Goal: Task Accomplishment & Management: Manage account settings

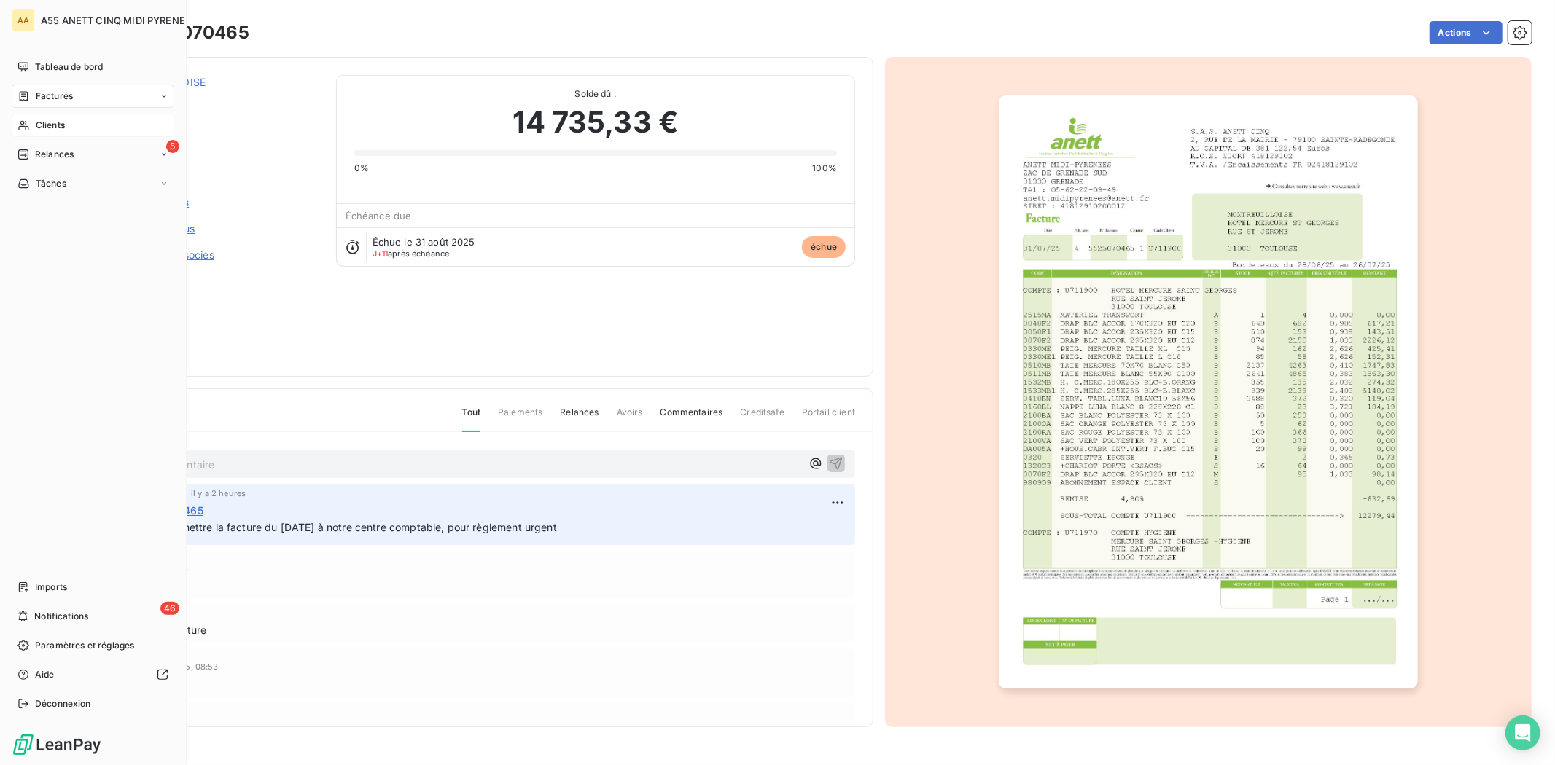
click at [27, 131] on div "Clients" at bounding box center [93, 125] width 163 height 23
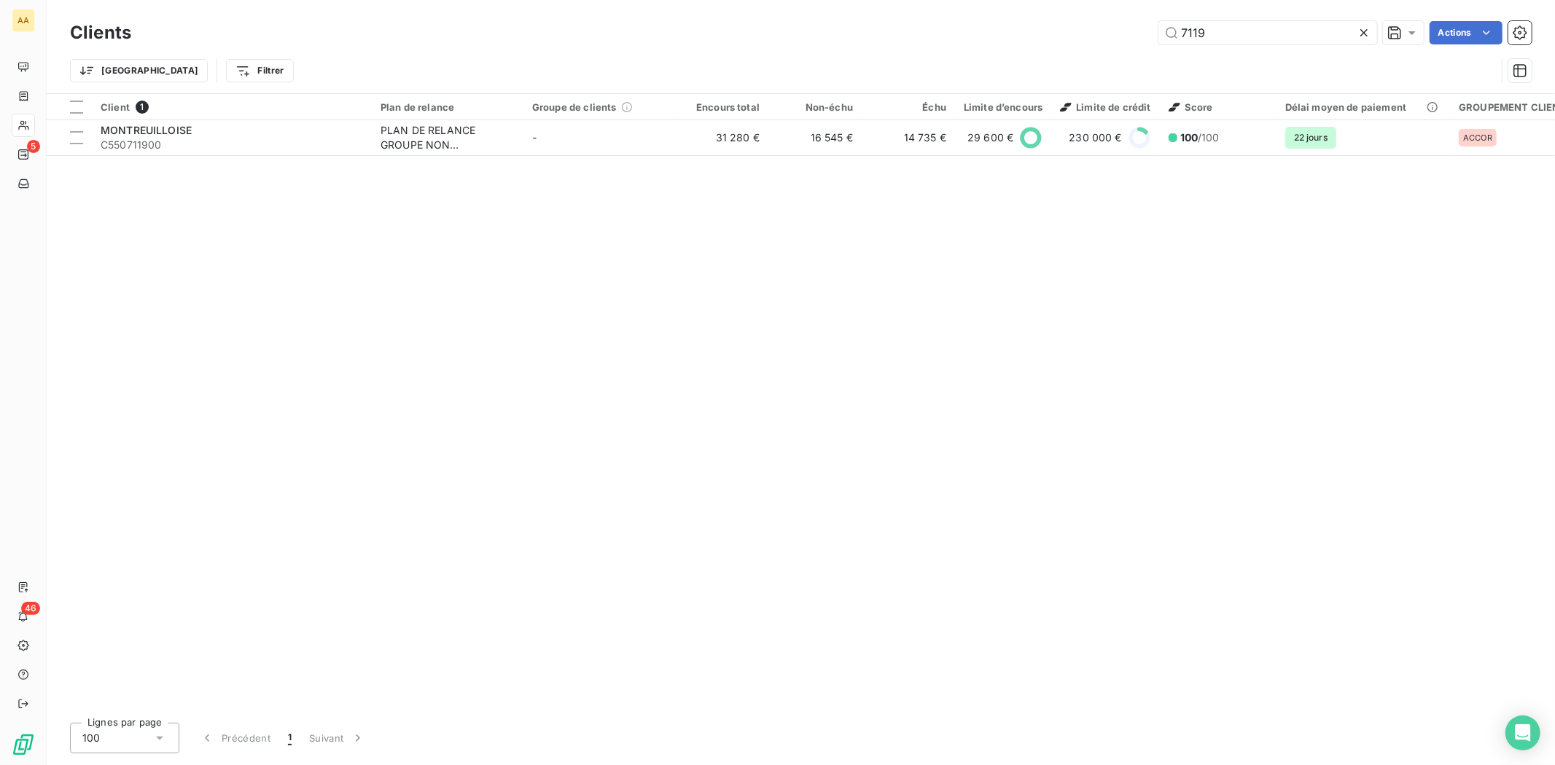
drag, startPoint x: 1239, startPoint y: 34, endPoint x: 1028, endPoint y: 53, distance: 212.2
click at [1059, 49] on div "Clients 7119 Actions Trier Filtrer" at bounding box center [800, 55] width 1461 height 76
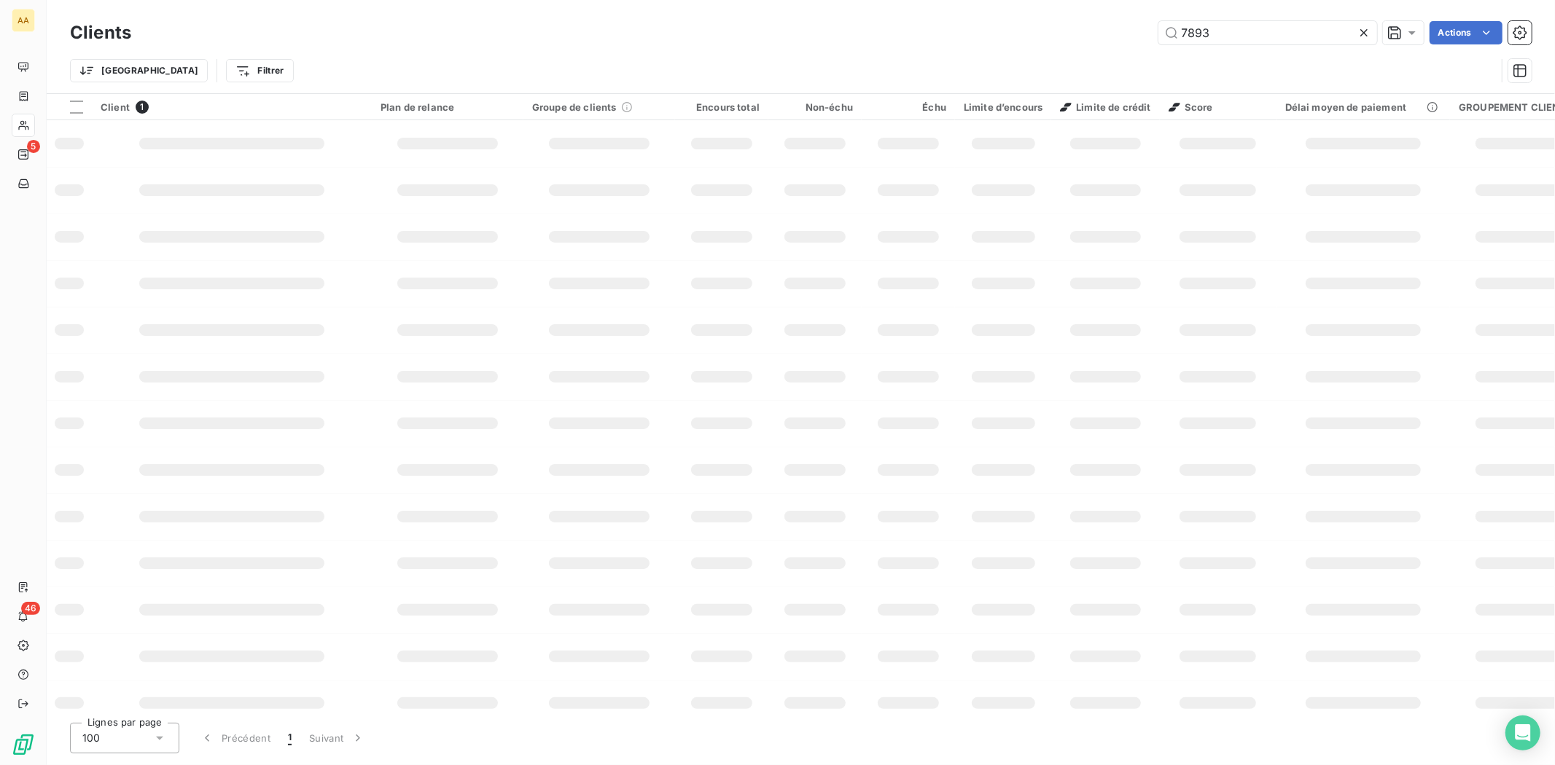
type input "7893"
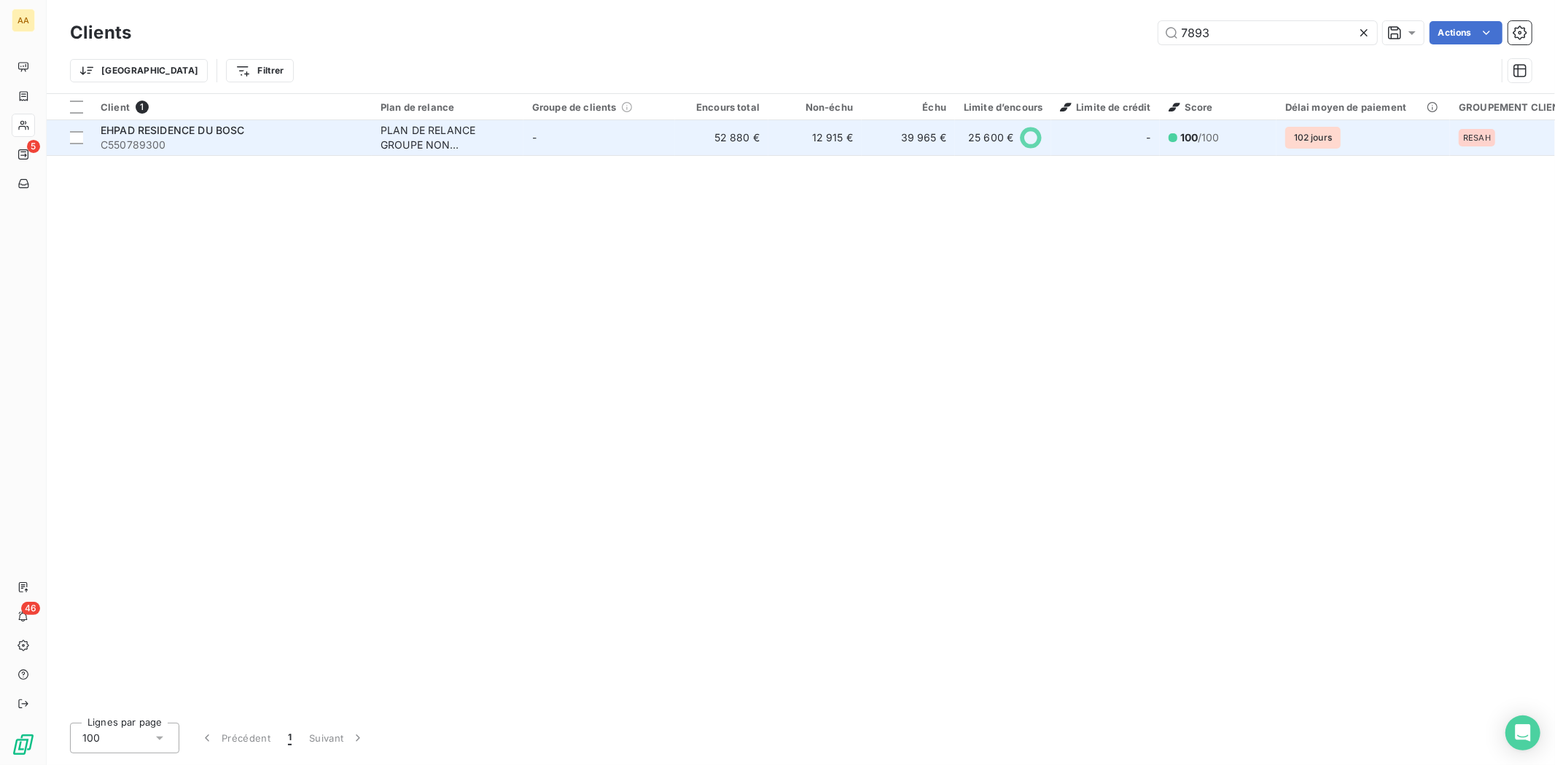
click at [431, 144] on div "PLAN DE RELANCE GROUPE NON AUTOMATIQUE" at bounding box center [447, 137] width 134 height 29
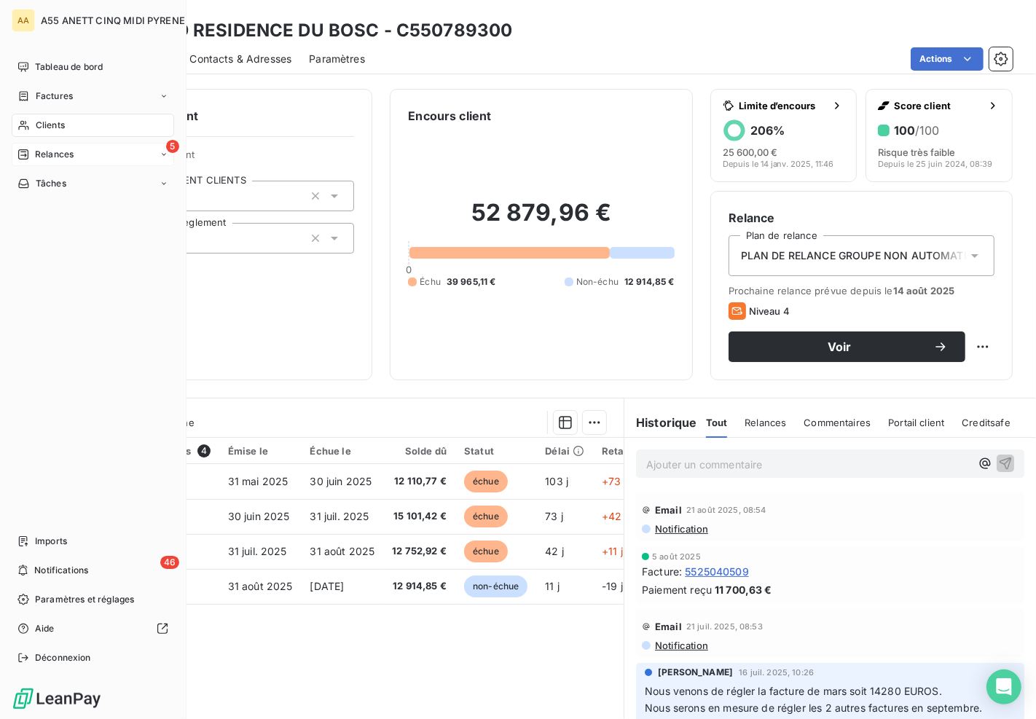
click at [42, 146] on div "5 Relances" at bounding box center [93, 154] width 163 height 23
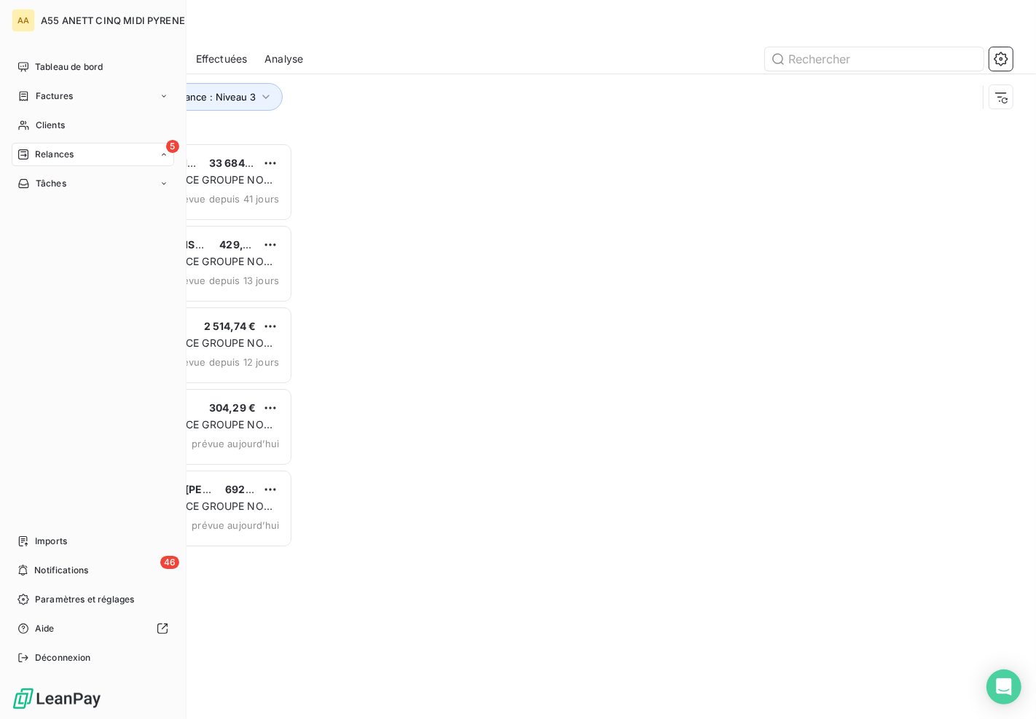
scroll to position [565, 210]
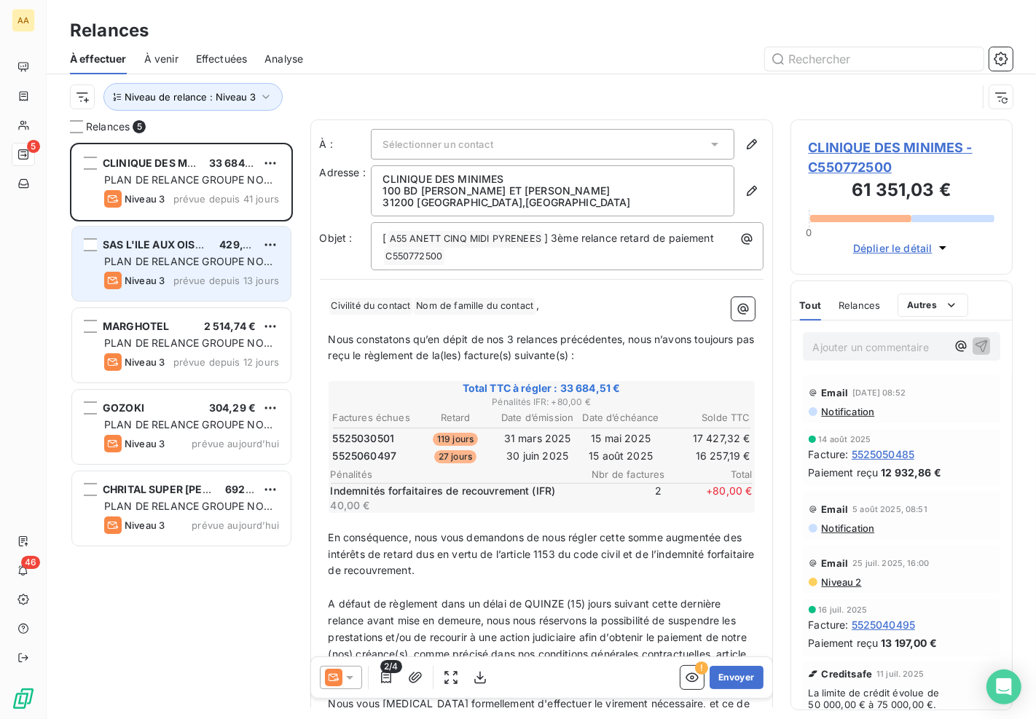
click at [207, 248] on span "SAS L'ILE AUX OISEAUX" at bounding box center [163, 244] width 121 height 12
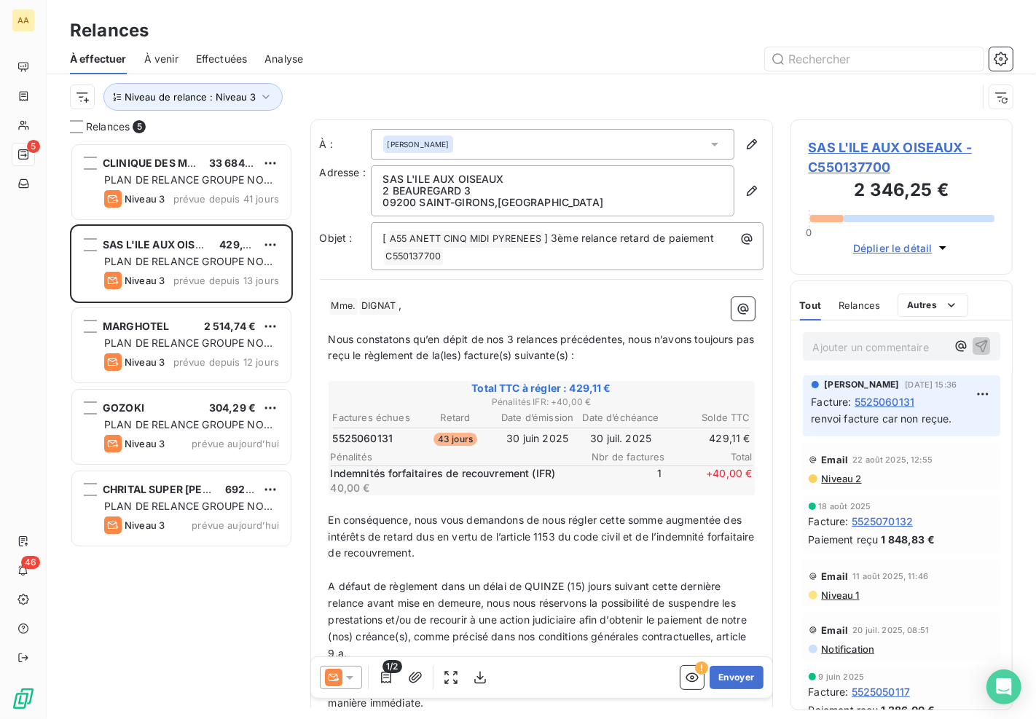
click at [875, 144] on span "SAS L'ILE AUX OISEAUX - C550137700" at bounding box center [902, 157] width 187 height 39
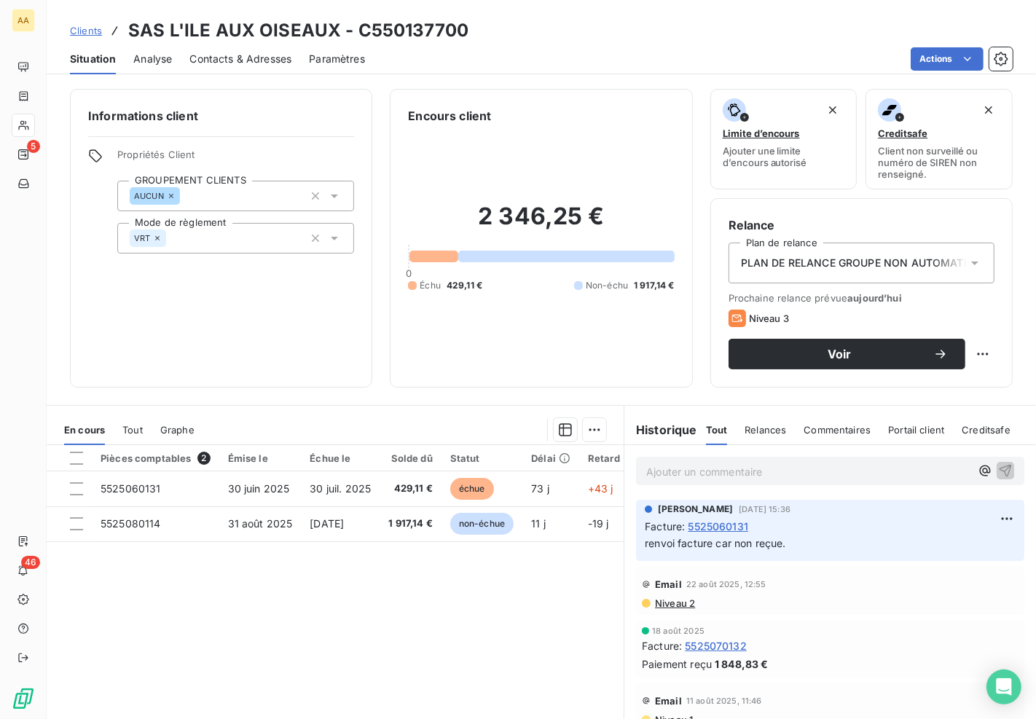
click at [673, 480] on p "Ajouter un commentaire ﻿" at bounding box center [809, 472] width 324 height 18
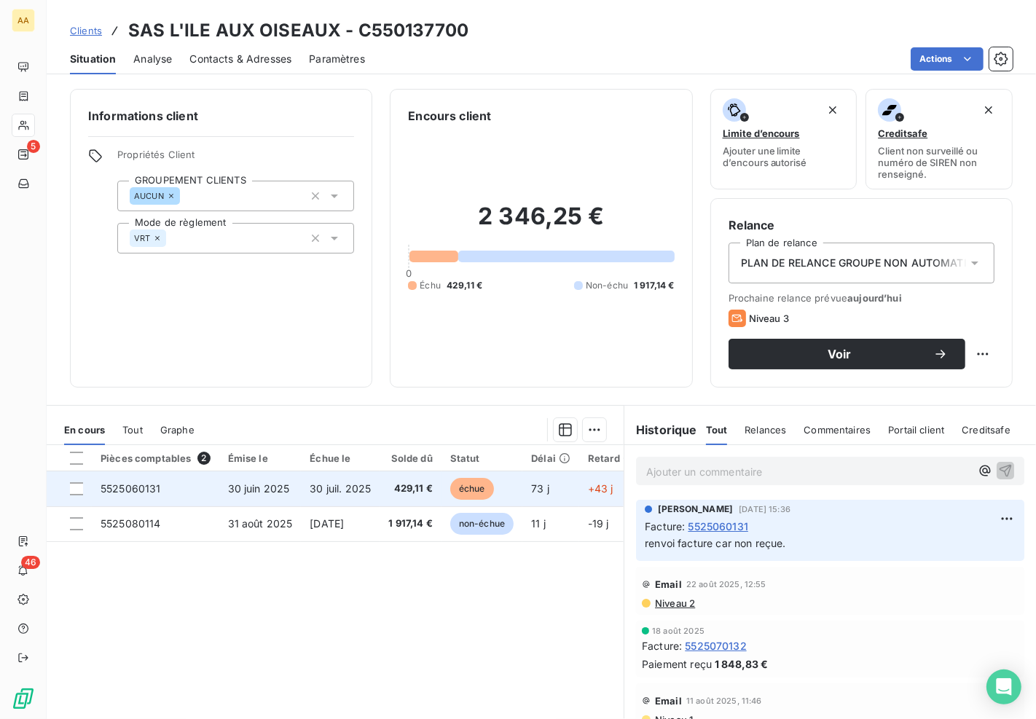
click at [424, 486] on span "429,11 €" at bounding box center [410, 489] width 44 height 15
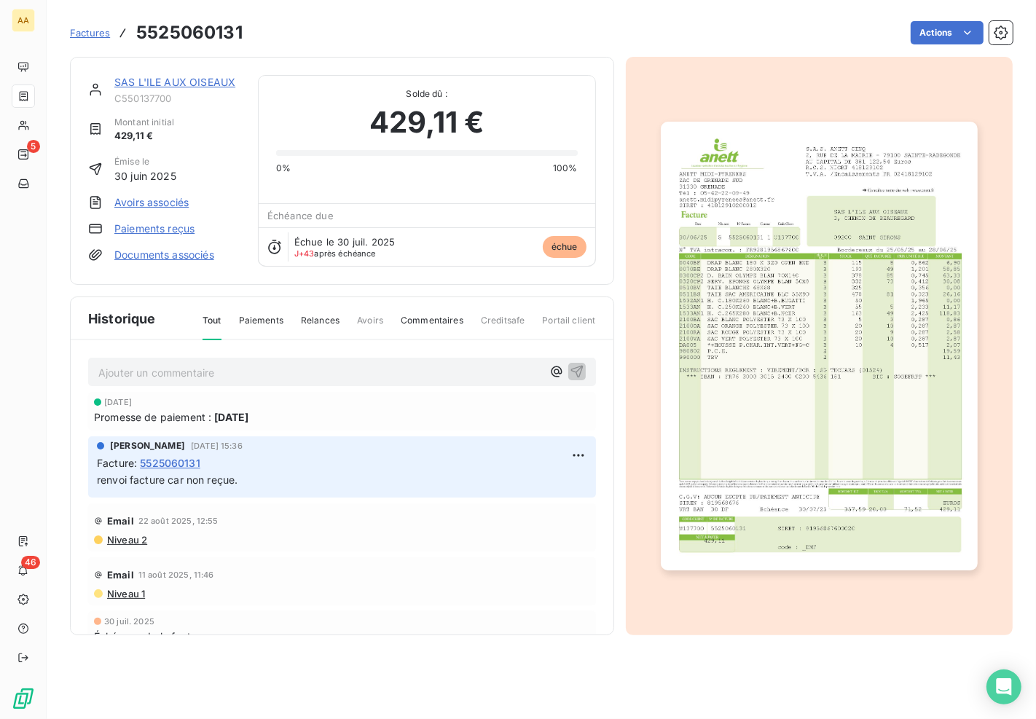
click at [221, 377] on p "Ajouter un commentaire ﻿" at bounding box center [320, 373] width 444 height 18
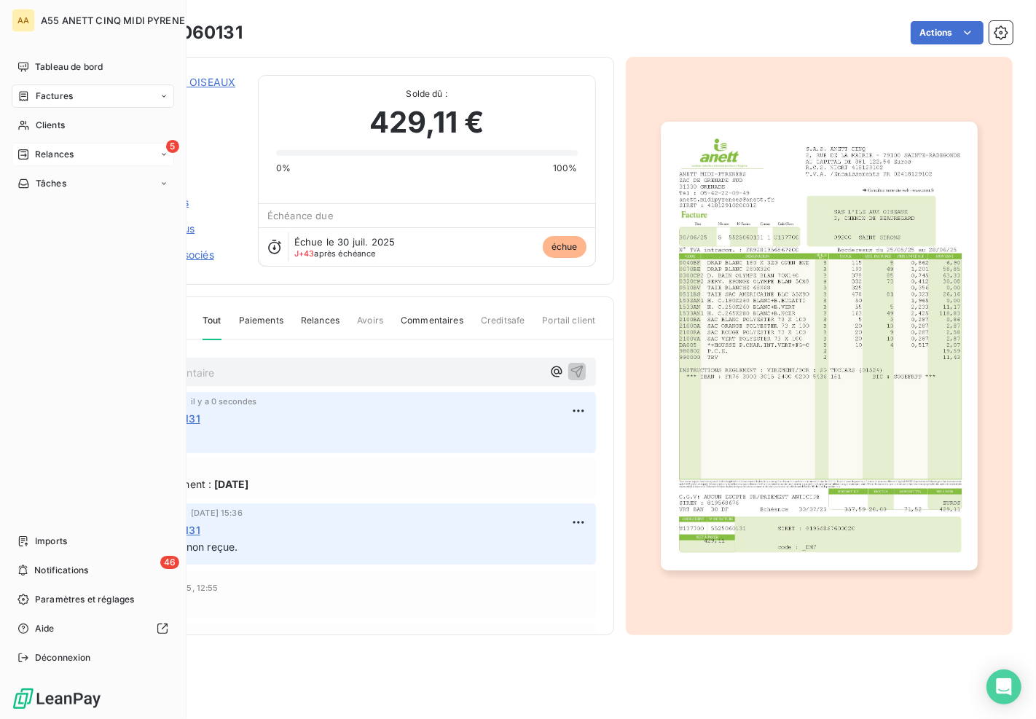
click at [31, 154] on div "Relances" at bounding box center [45, 154] width 56 height 13
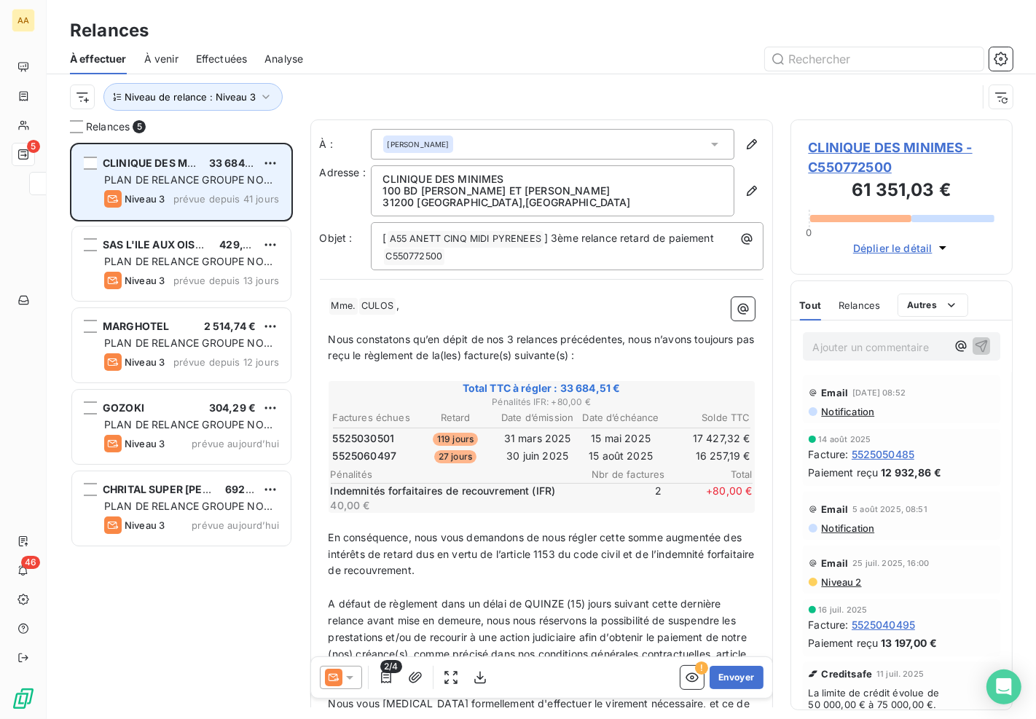
scroll to position [565, 210]
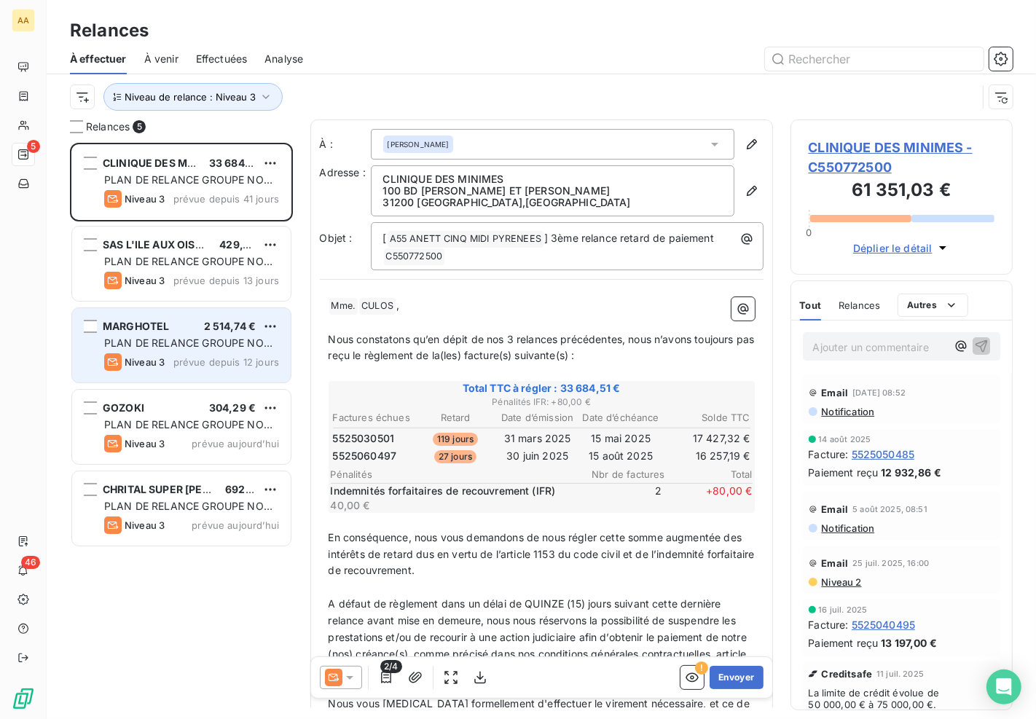
click at [195, 355] on div "Niveau 3 prévue depuis 12 jours" at bounding box center [191, 362] width 175 height 17
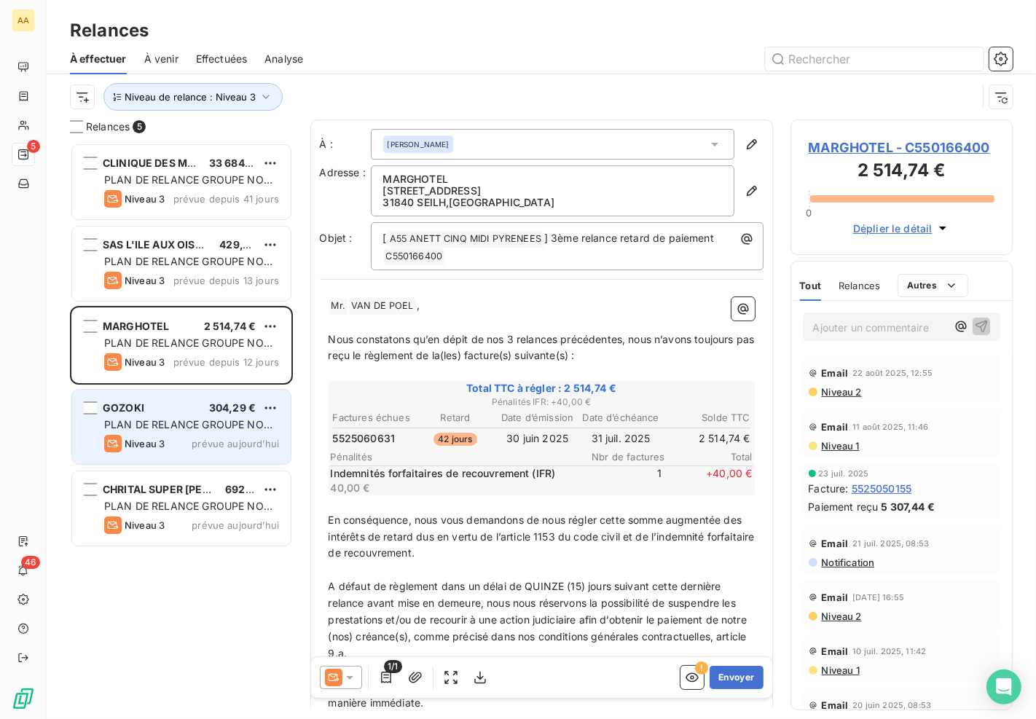
click at [202, 421] on span "PLAN DE RELANCE GROUPE NON AUTOMATIQUE" at bounding box center [188, 431] width 168 height 27
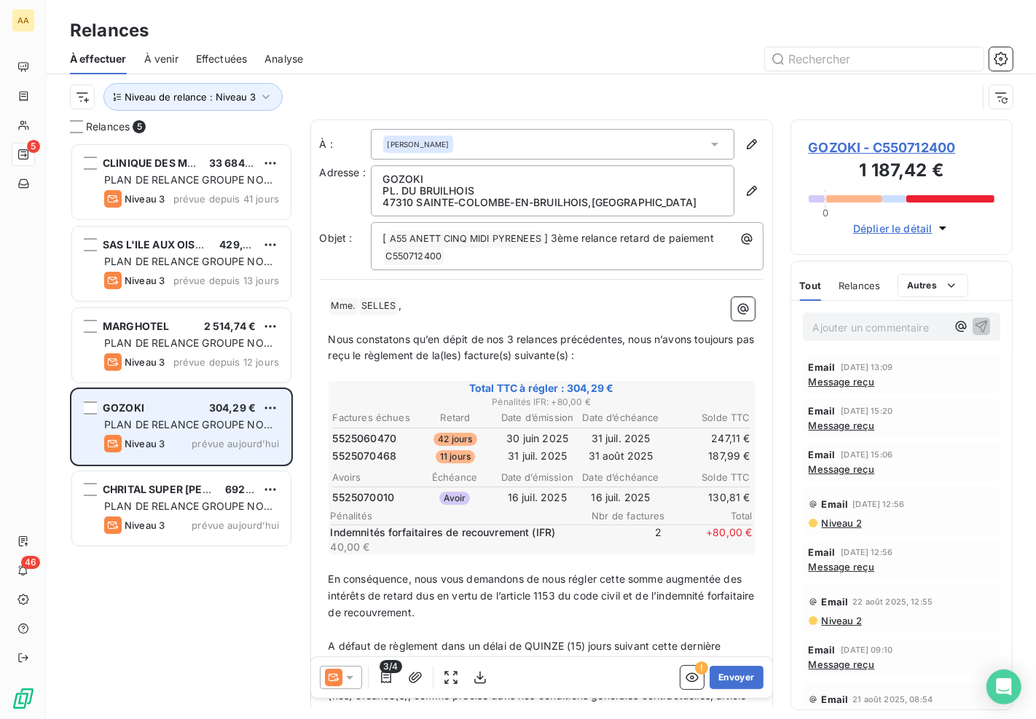
scroll to position [565, 210]
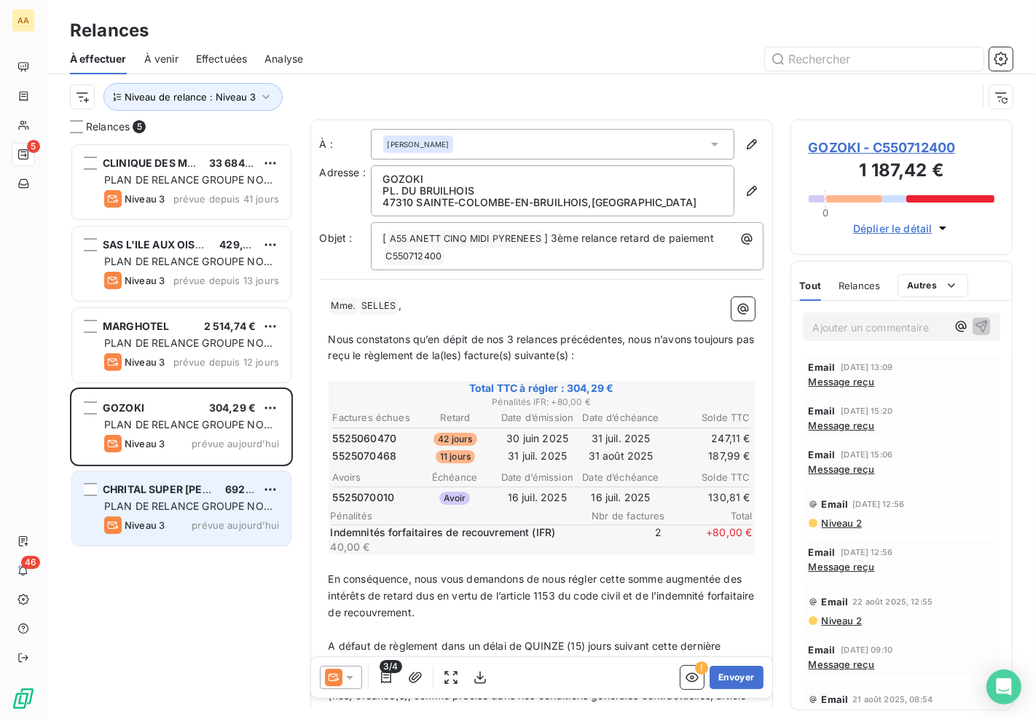
click at [130, 492] on span "CHRITAL SUPER [PERSON_NAME]" at bounding box center [188, 489] width 170 height 12
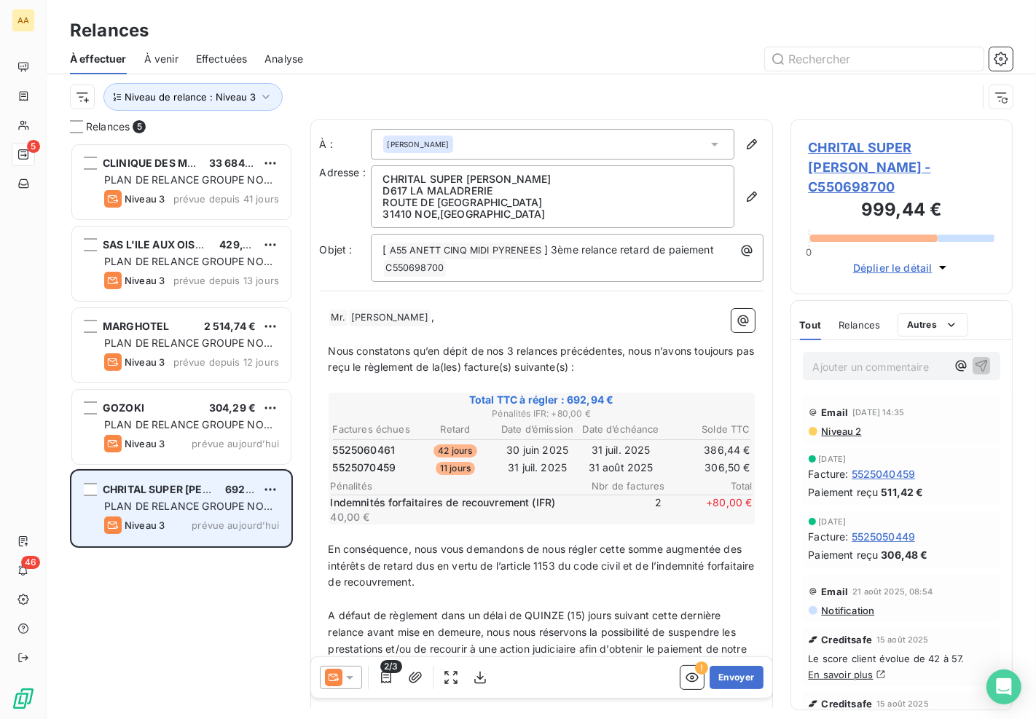
click at [191, 490] on span "CHRITAL SUPER [PERSON_NAME]" at bounding box center [188, 489] width 170 height 12
click at [202, 508] on span "PLAN DE RELANCE GROUPE NON AUTOMATIQUE" at bounding box center [188, 513] width 168 height 27
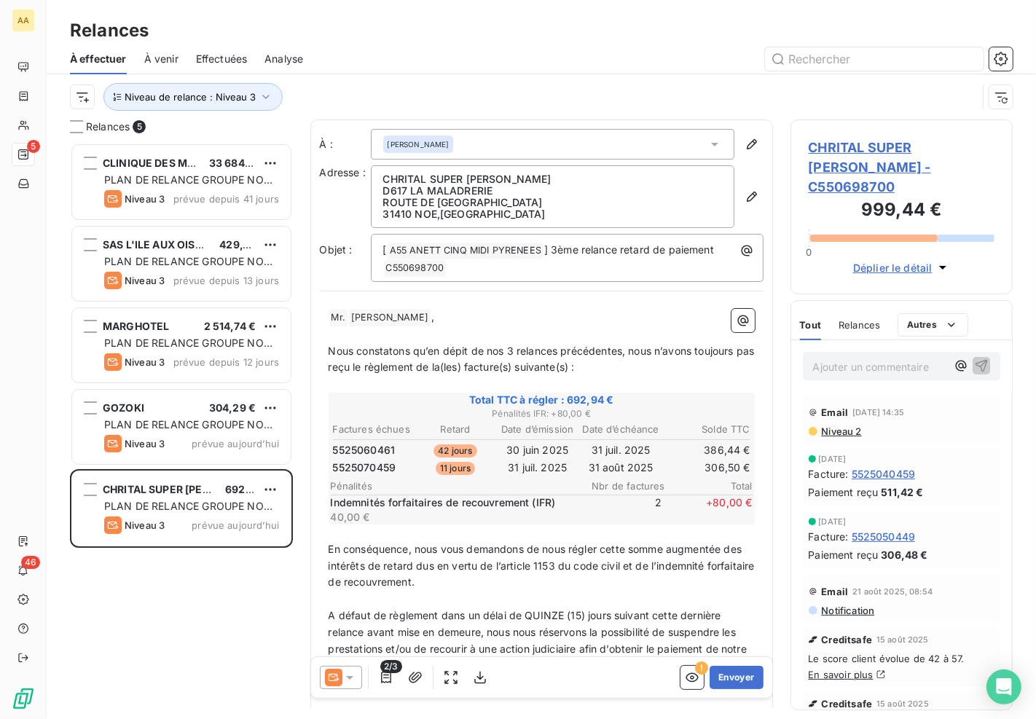
click at [917, 157] on span "CHRITAL SUPER [PERSON_NAME] - C550698700" at bounding box center [902, 167] width 187 height 59
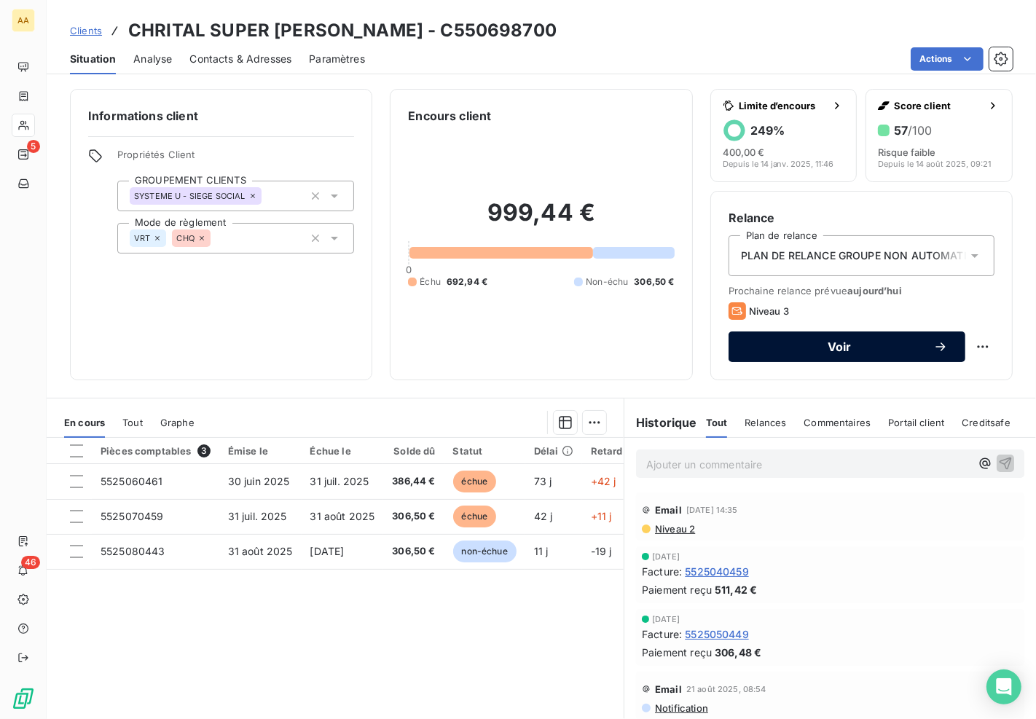
click at [796, 343] on span "Voir" at bounding box center [839, 347] width 187 height 12
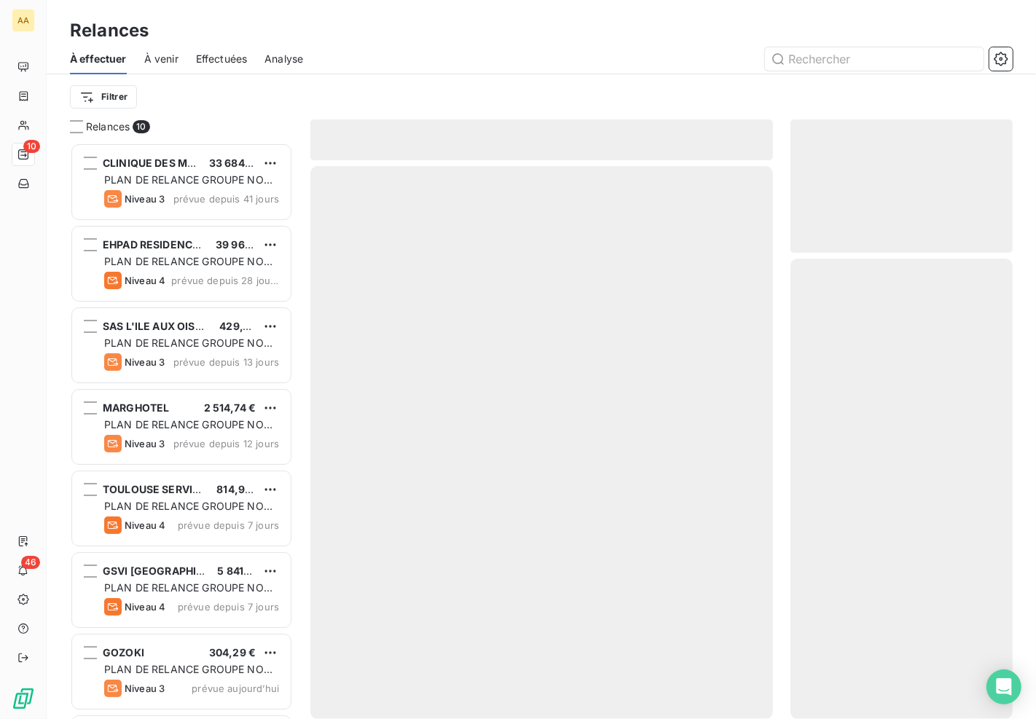
scroll to position [564, 210]
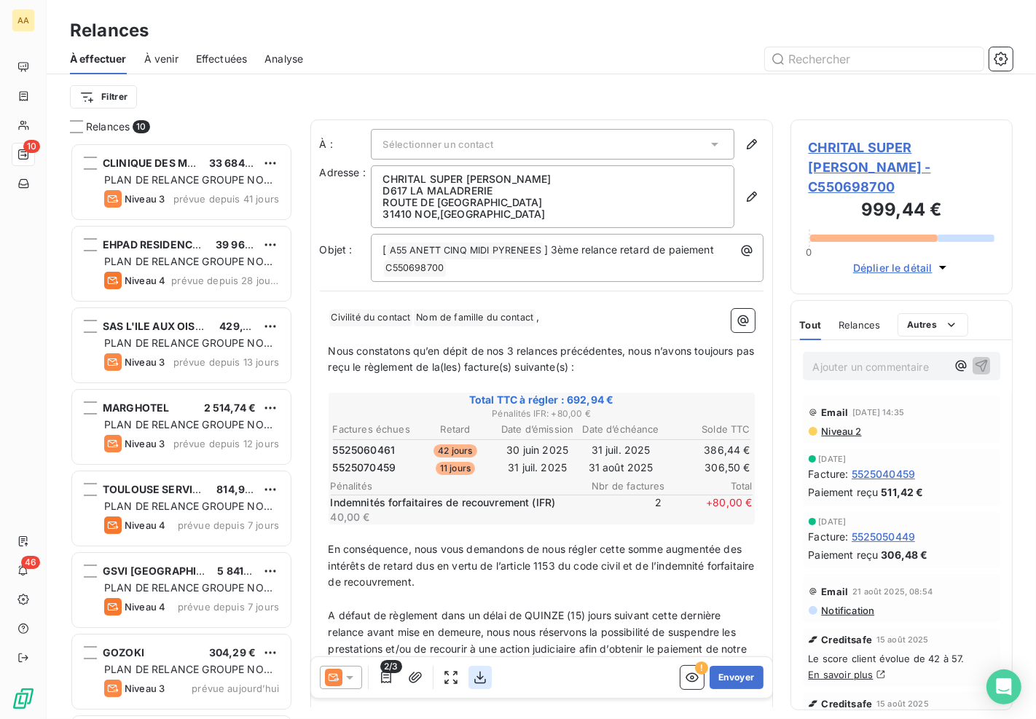
click at [480, 673] on icon "button" at bounding box center [481, 678] width 12 height 12
click at [355, 676] on icon at bounding box center [350, 678] width 15 height 15
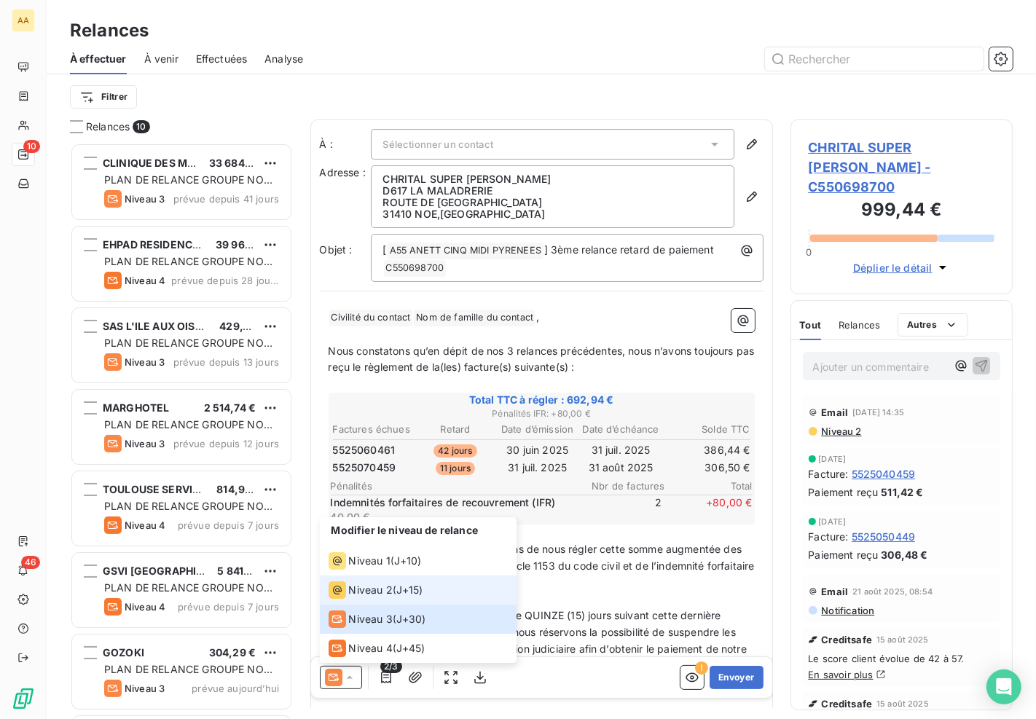
click at [367, 588] on span "Niveau 2" at bounding box center [371, 590] width 44 height 15
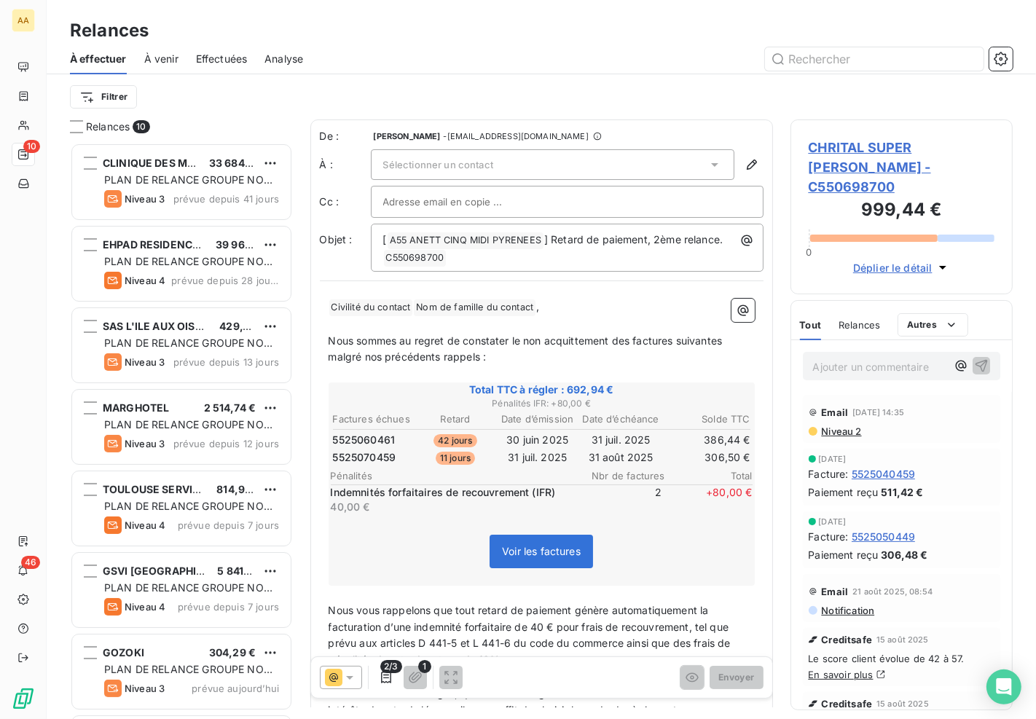
click at [603, 159] on div "Sélectionner un contact" at bounding box center [553, 164] width 364 height 31
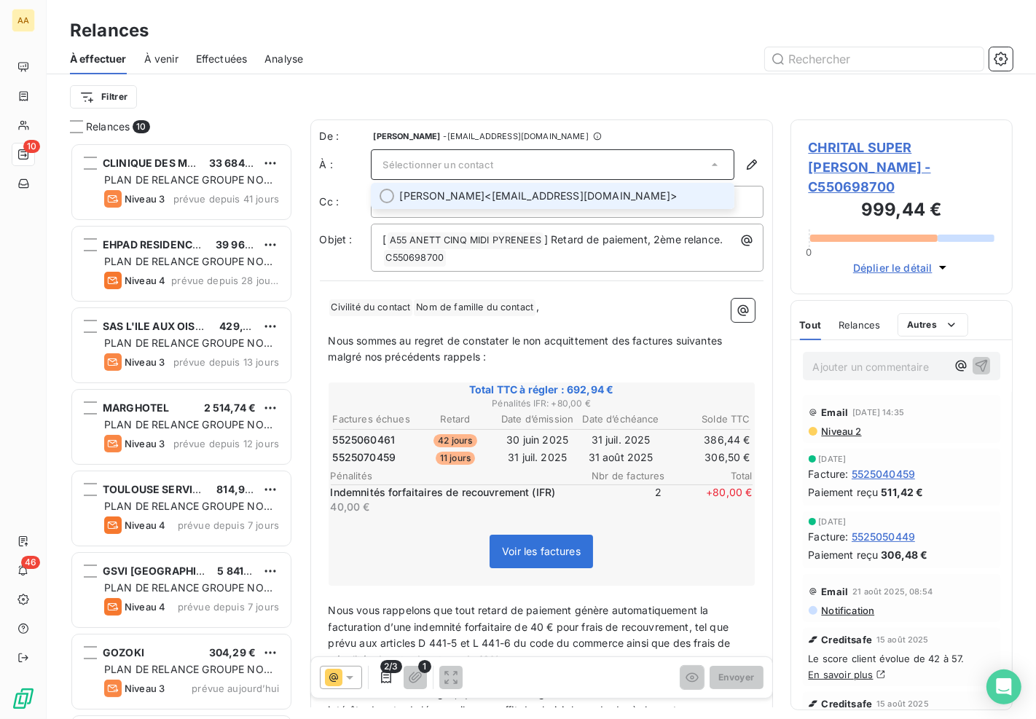
click at [606, 195] on span "[PERSON_NAME] <[EMAIL_ADDRESS][DOMAIN_NAME]>" at bounding box center [563, 196] width 326 height 15
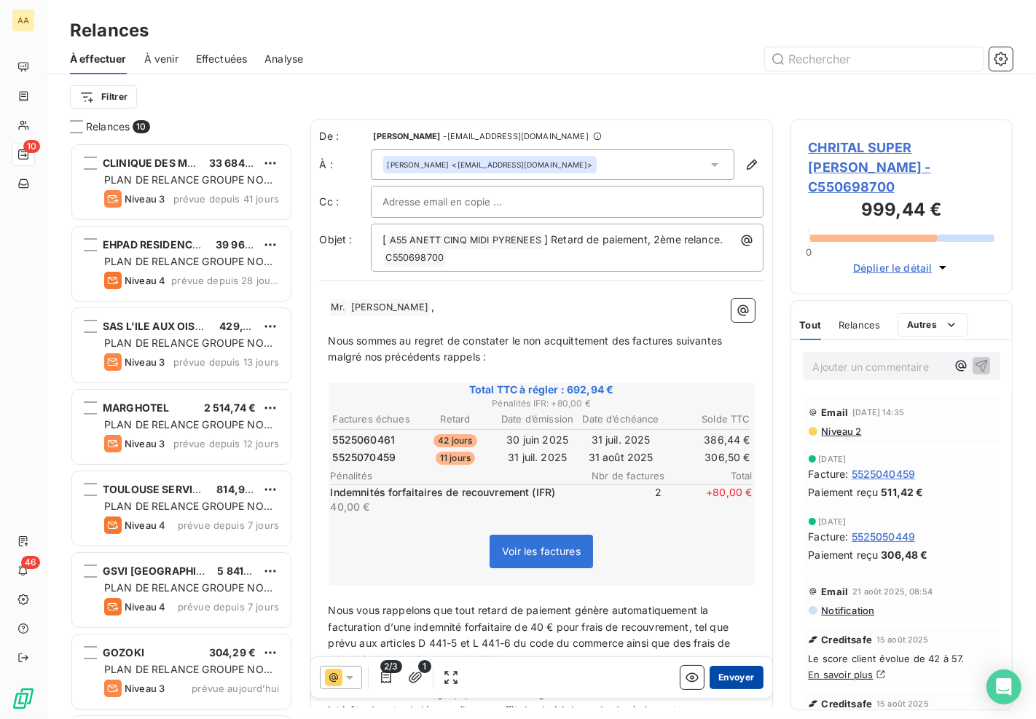
click at [737, 683] on button "Envoyer" at bounding box center [736, 677] width 53 height 23
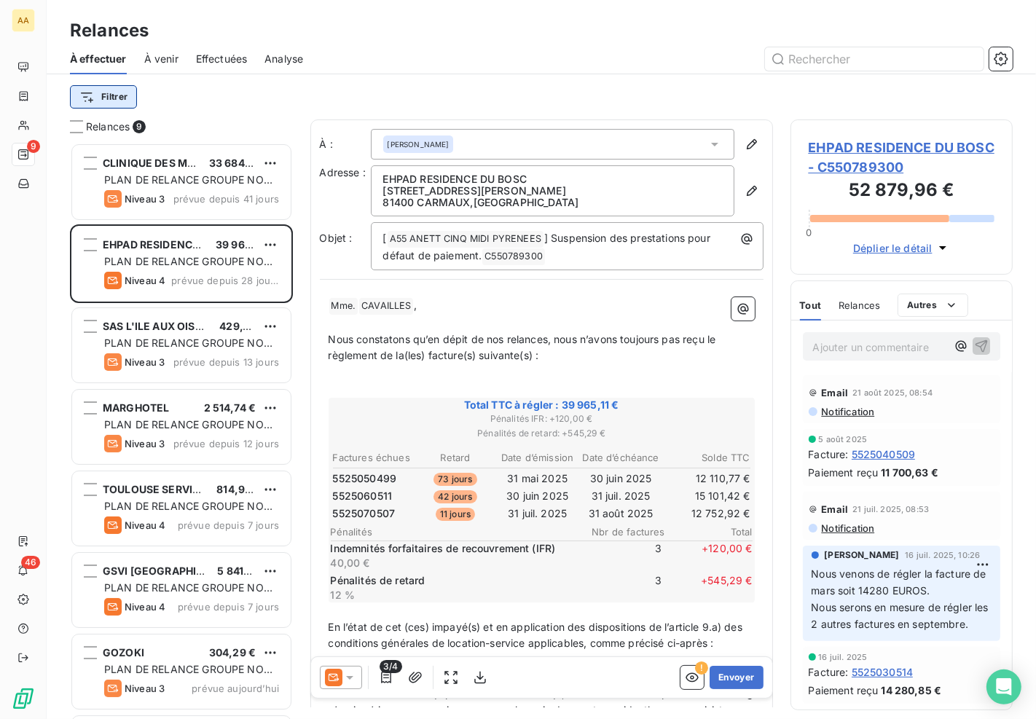
click at [121, 89] on html "AA 9 46 Relances À effectuer À venir Effectuées Analyse Filtrer Relances 9 CLIN…" at bounding box center [518, 359] width 1036 height 719
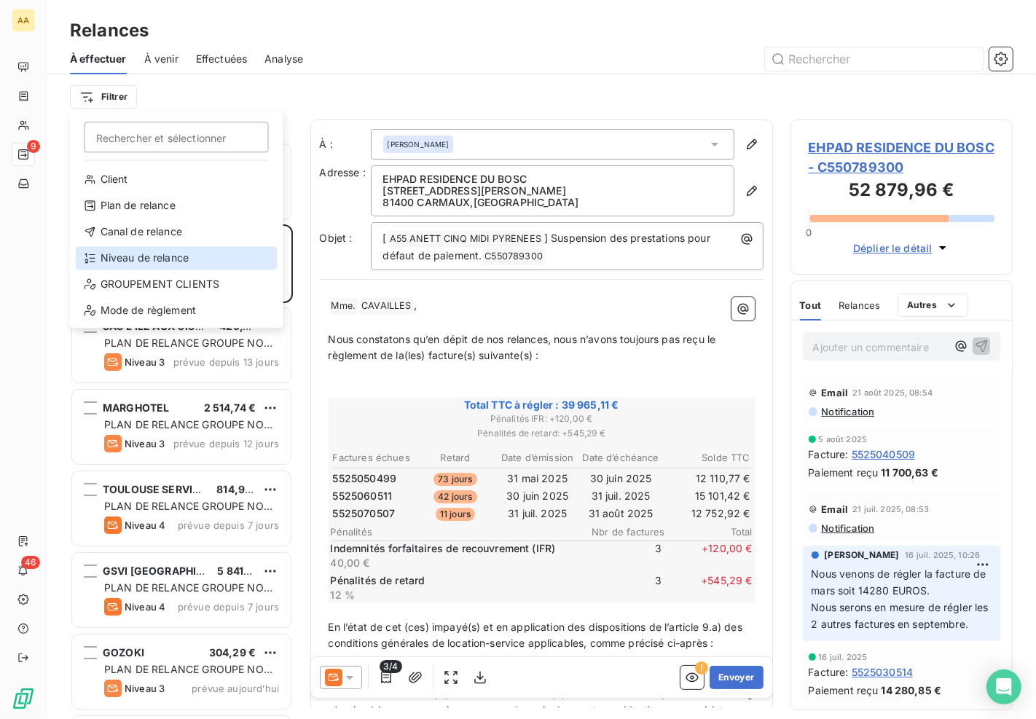
click at [164, 251] on div "Niveau de relance" at bounding box center [177, 257] width 202 height 23
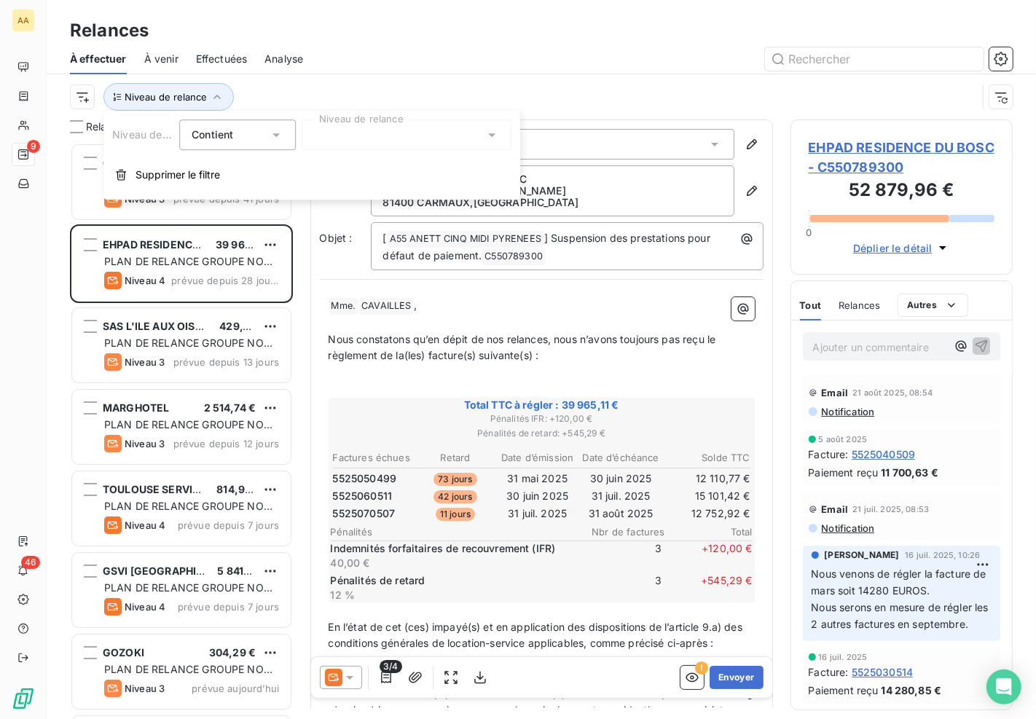
click at [257, 134] on div "Contient is" at bounding box center [230, 135] width 77 height 20
click at [260, 128] on div "Contient" at bounding box center [230, 135] width 77 height 20
click at [340, 126] on div at bounding box center [407, 135] width 210 height 31
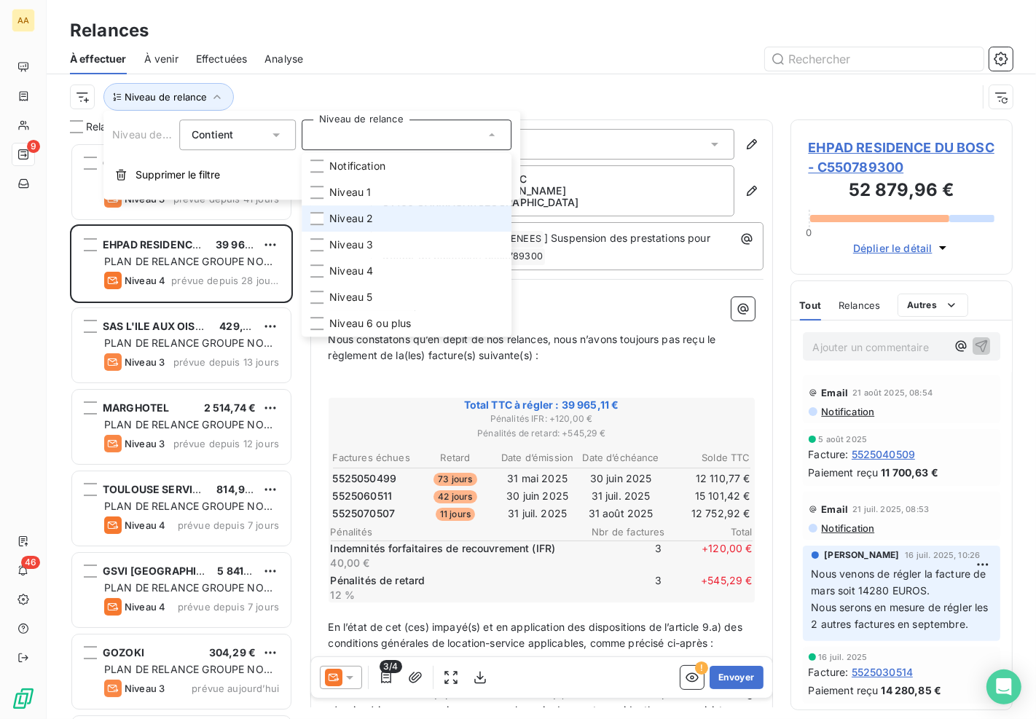
click at [354, 222] on span "Niveau 2" at bounding box center [351, 218] width 44 height 15
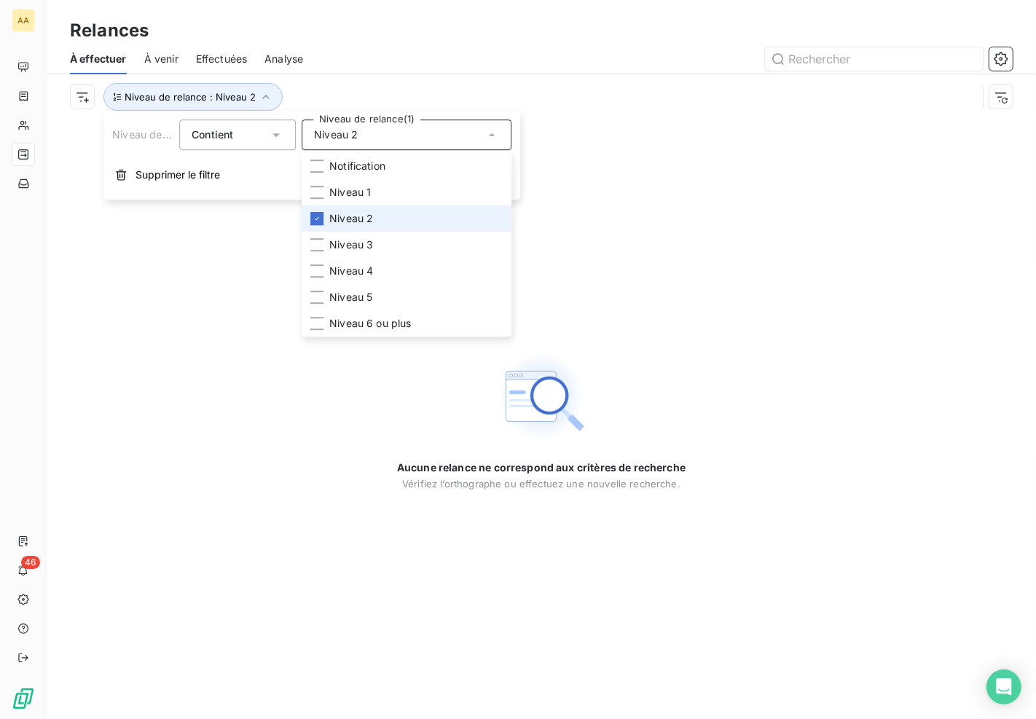
click at [345, 214] on span "Niveau 2" at bounding box center [351, 218] width 44 height 15
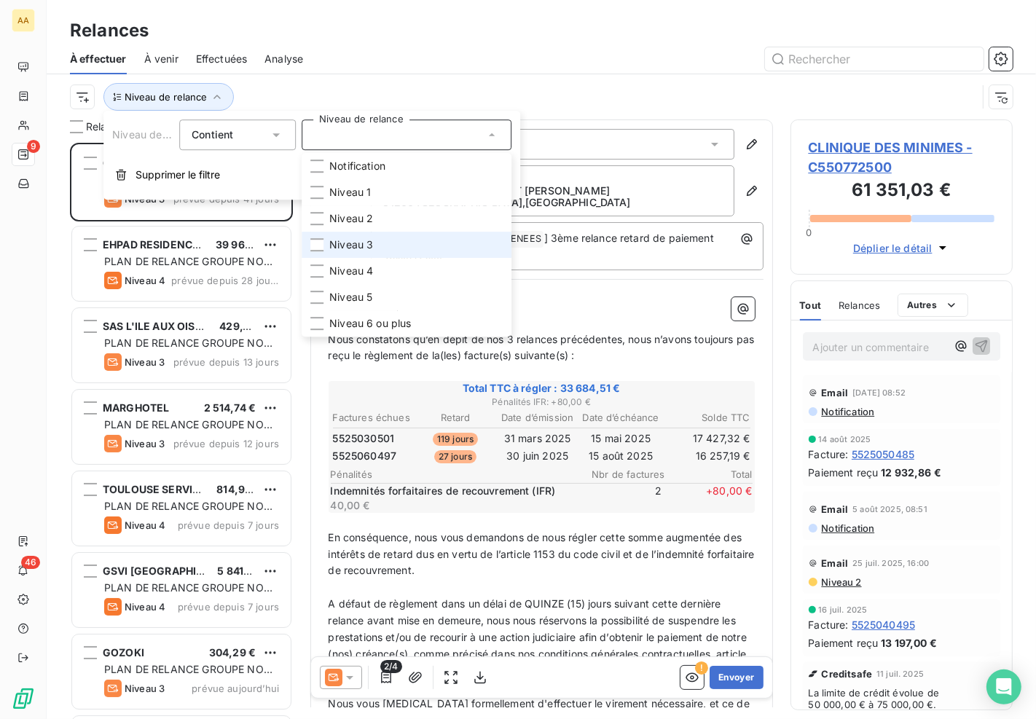
scroll to position [565, 210]
click at [351, 239] on span "Niveau 3" at bounding box center [351, 245] width 44 height 15
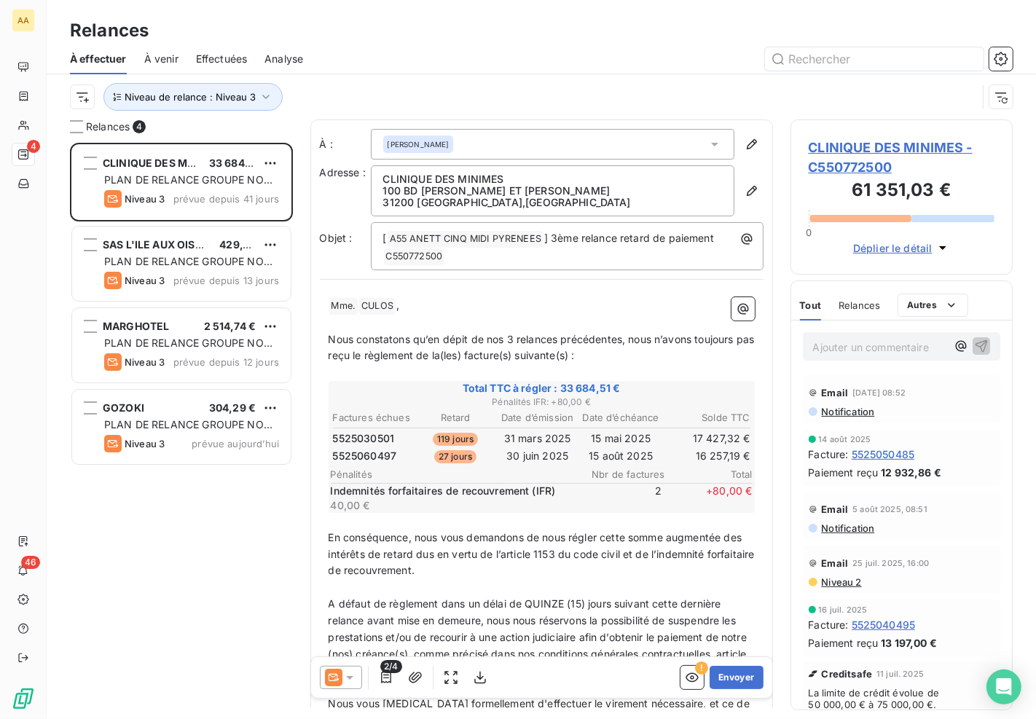
click at [454, 85] on div "Niveau de relance : Niveau 3" at bounding box center [523, 97] width 907 height 28
click at [246, 104] on button "Niveau de relance : Niveau 3" at bounding box center [193, 97] width 179 height 28
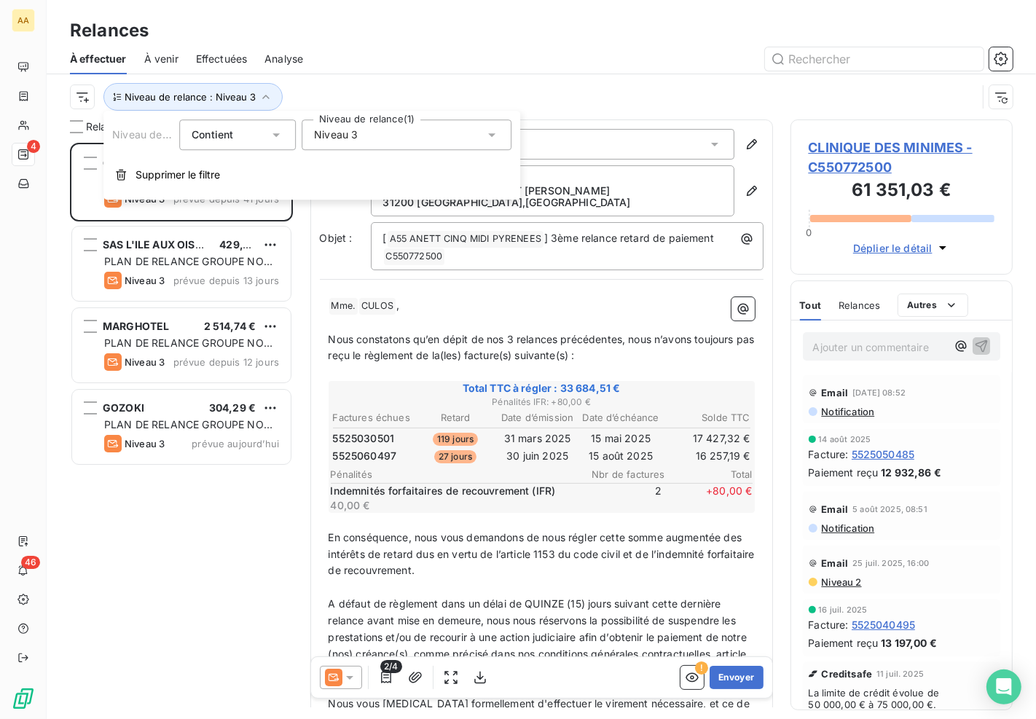
click at [337, 136] on span "Niveau 3" at bounding box center [336, 135] width 44 height 15
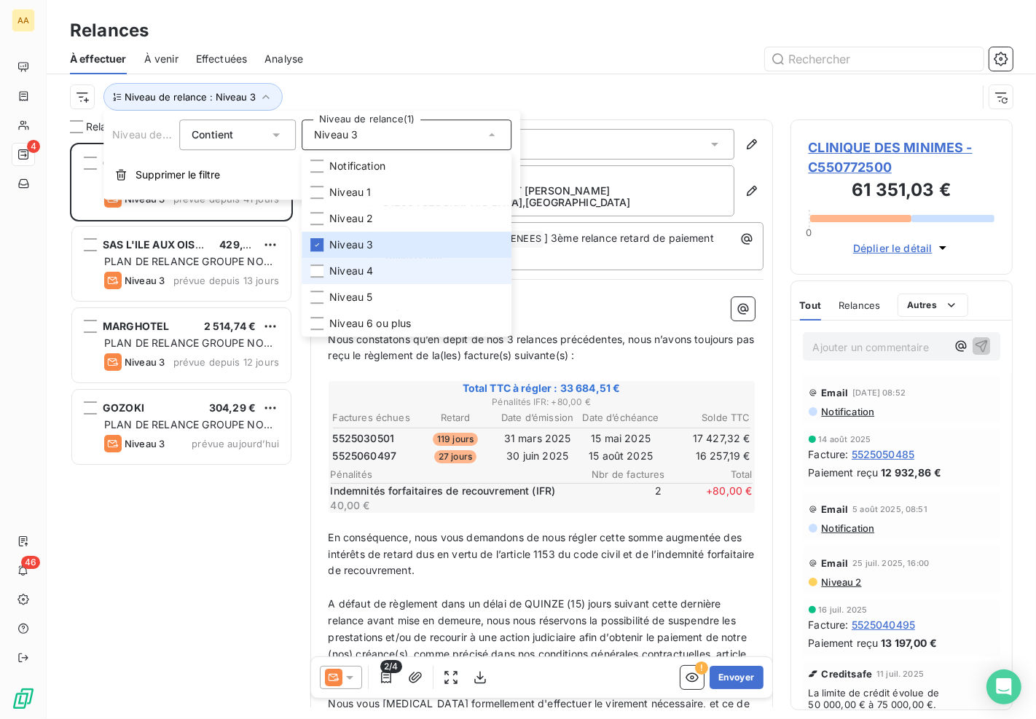
click at [341, 268] on span "Niveau 4" at bounding box center [351, 271] width 44 height 15
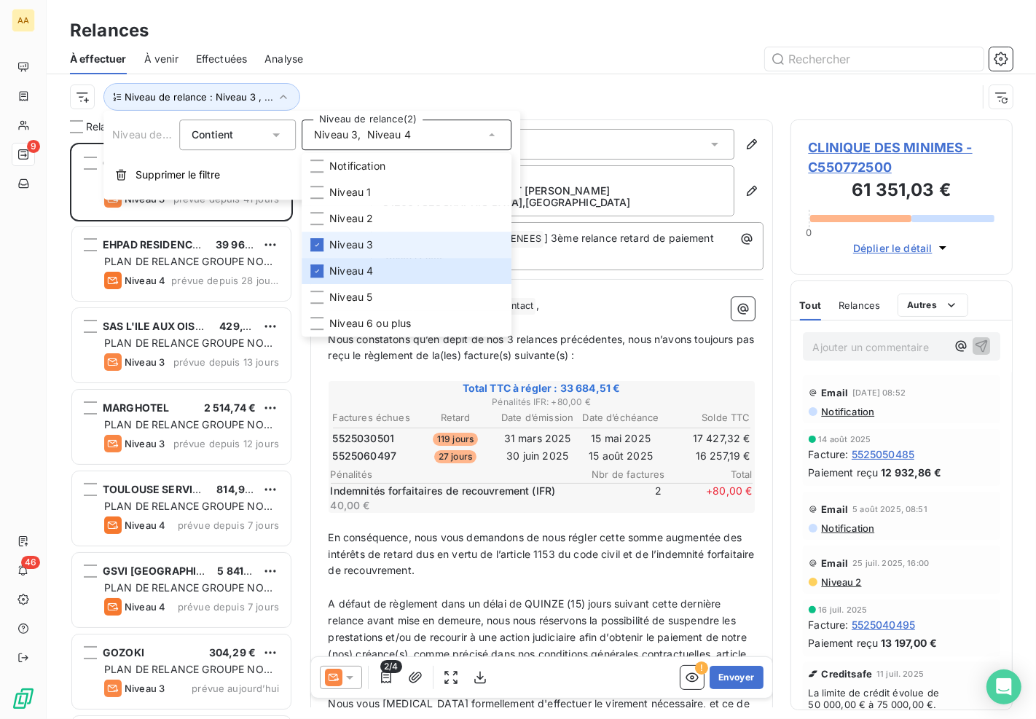
click at [345, 238] on span "Niveau 3" at bounding box center [351, 245] width 44 height 15
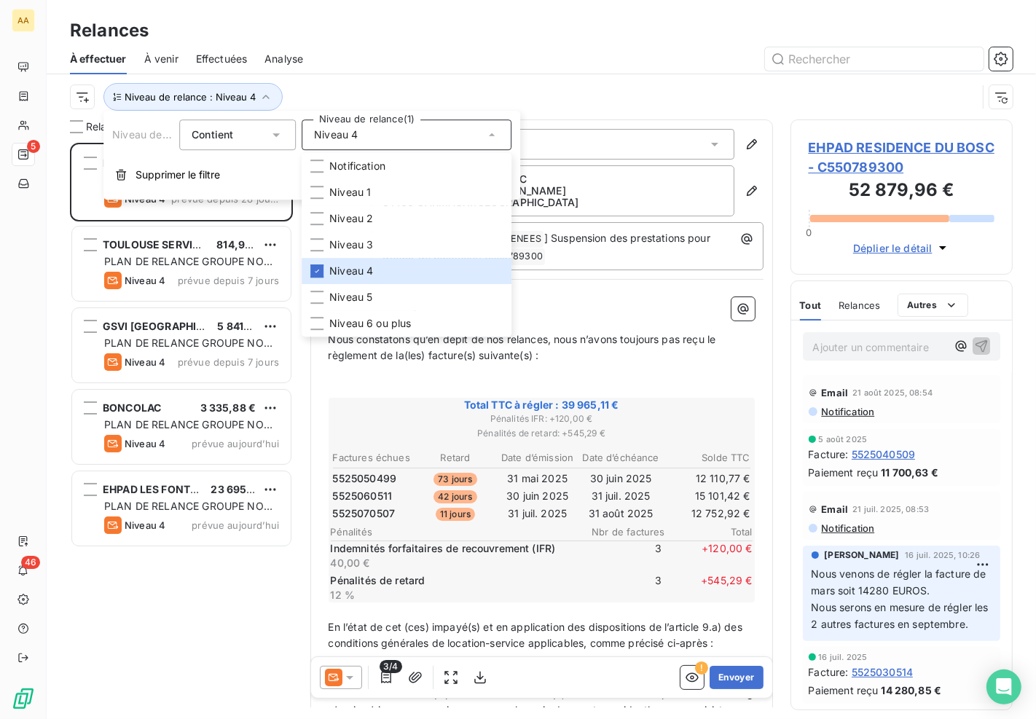
scroll to position [565, 210]
click at [456, 68] on div at bounding box center [667, 58] width 692 height 23
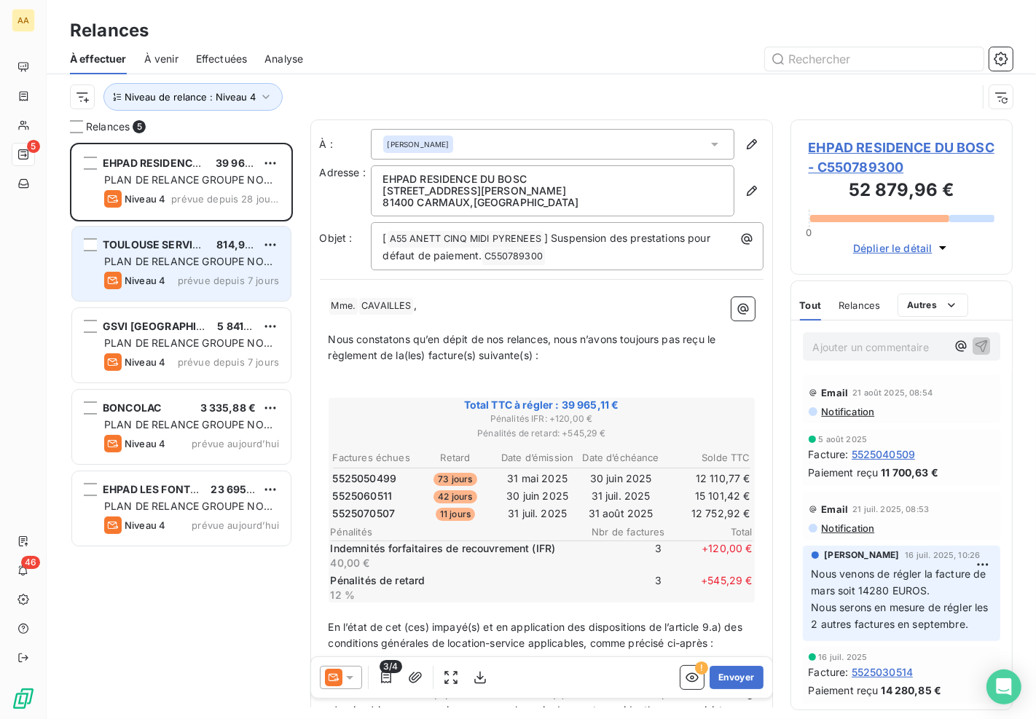
click at [183, 265] on span "PLAN DE RELANCE GROUPE NON AUTOMATIQUE" at bounding box center [188, 268] width 168 height 27
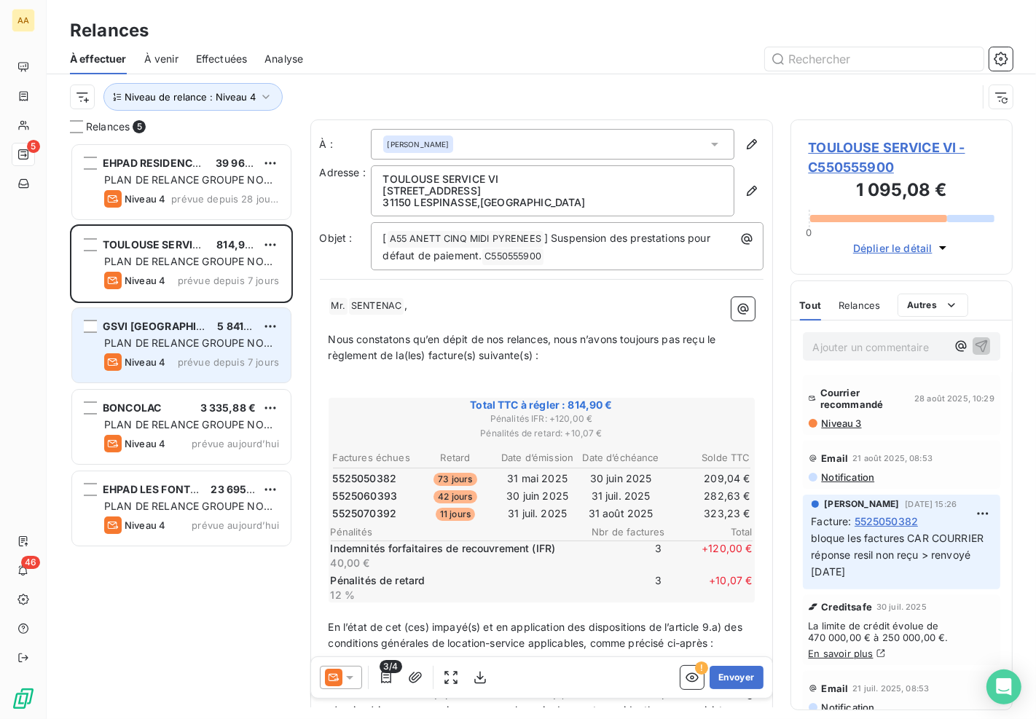
click at [201, 329] on div "GSVI TOULOUSE 5 841,81 €" at bounding box center [191, 326] width 175 height 13
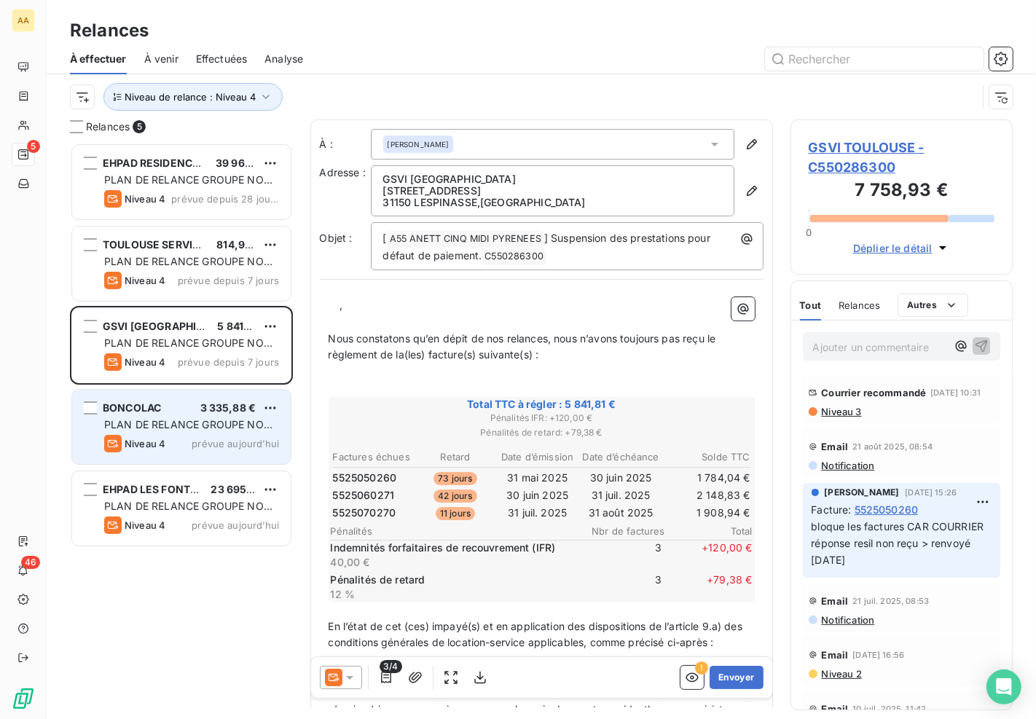
click at [210, 427] on span "PLAN DE RELANCE GROUPE NON AUTOMATIQUE" at bounding box center [188, 431] width 168 height 27
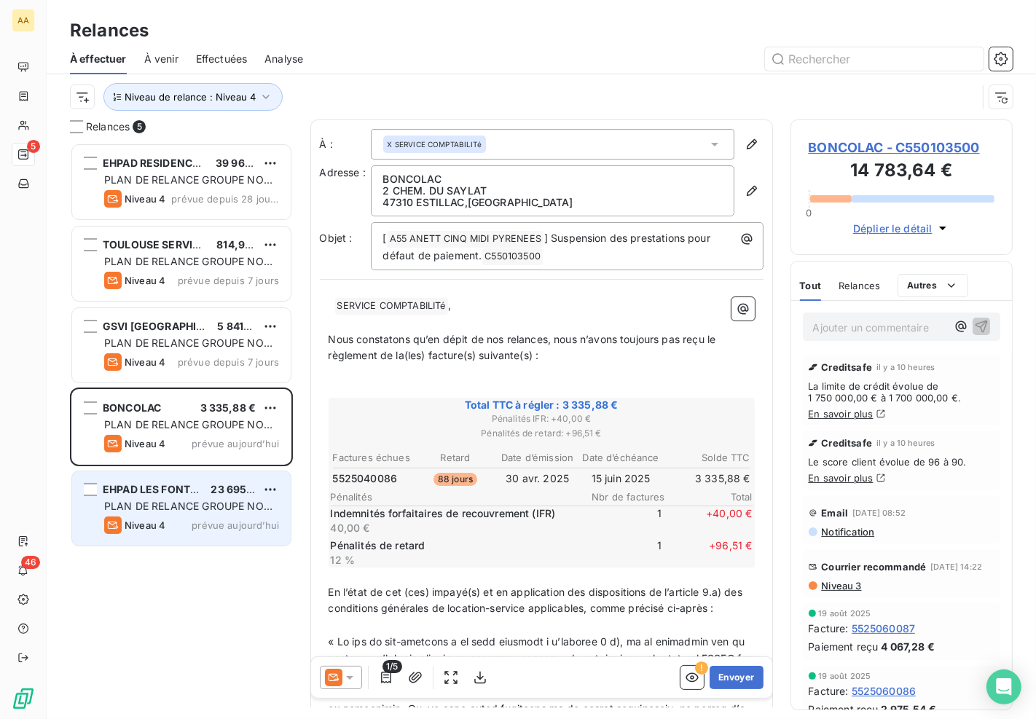
click at [140, 504] on span "PLAN DE RELANCE GROUPE NON AUTOMATIQUE" at bounding box center [188, 513] width 168 height 27
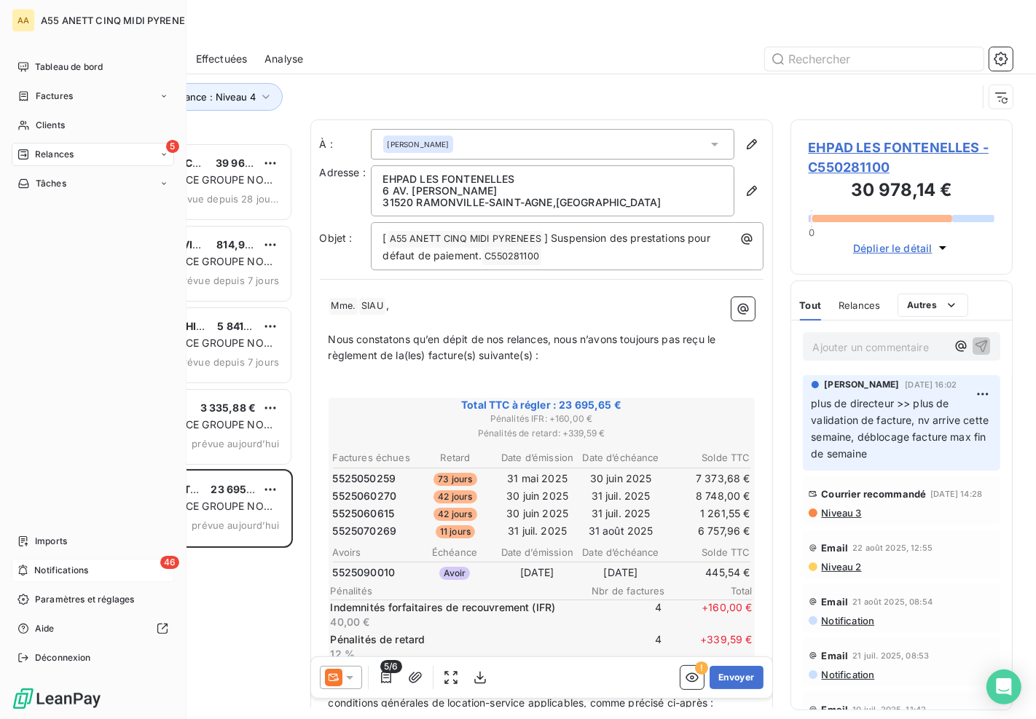
click at [62, 571] on span "Notifications" at bounding box center [61, 570] width 54 height 13
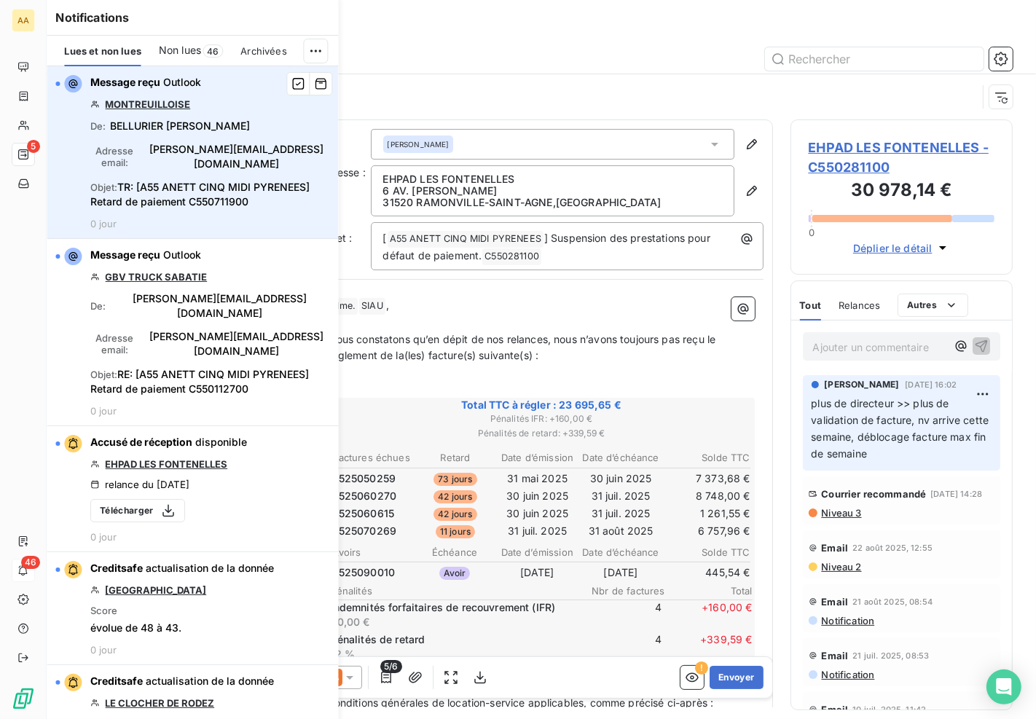
scroll to position [565, 210]
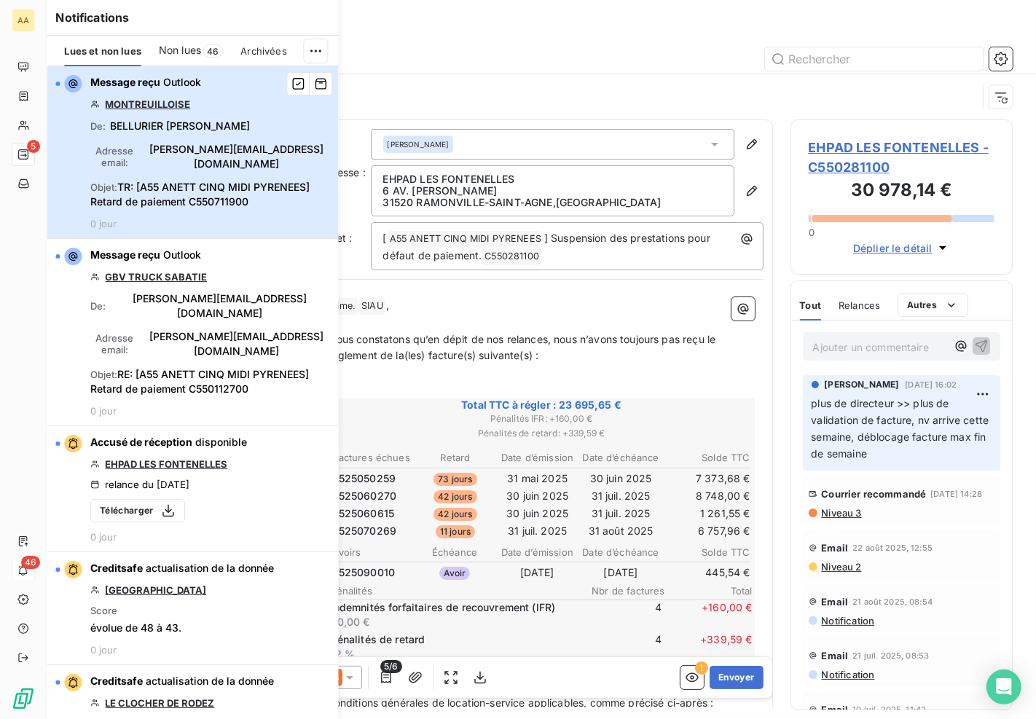
click at [238, 181] on span "TR: [A55 ANETT CINQ MIDI PYRENEES] Retard de paiement C550711900" at bounding box center [199, 194] width 219 height 27
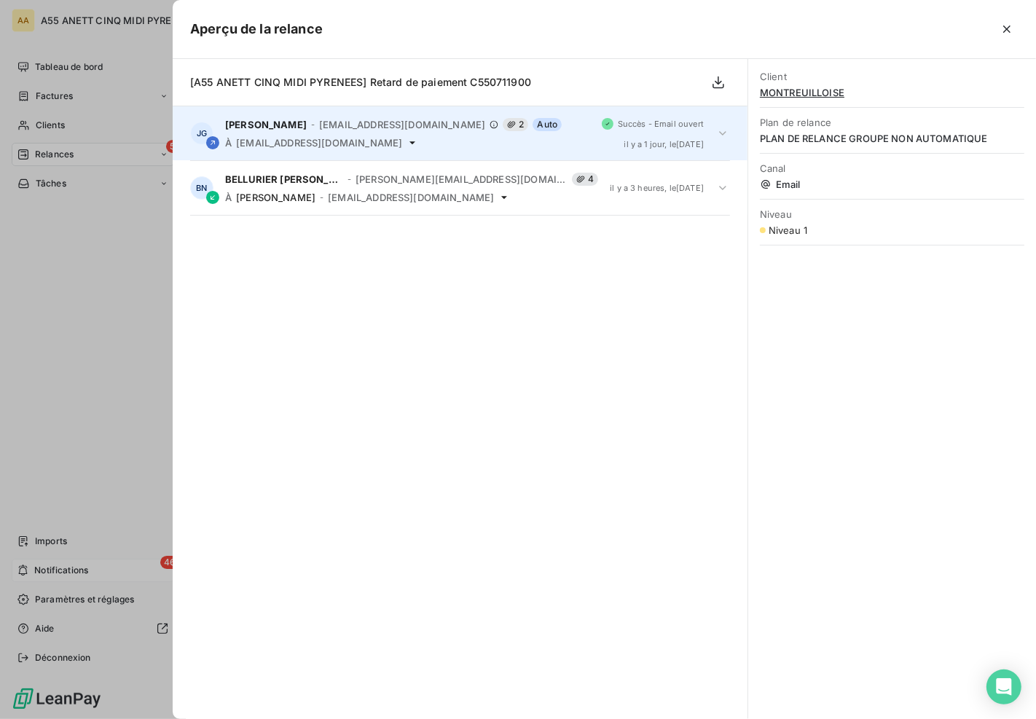
click at [321, 148] on span "[EMAIL_ADDRESS][DOMAIN_NAME]" at bounding box center [319, 143] width 166 height 12
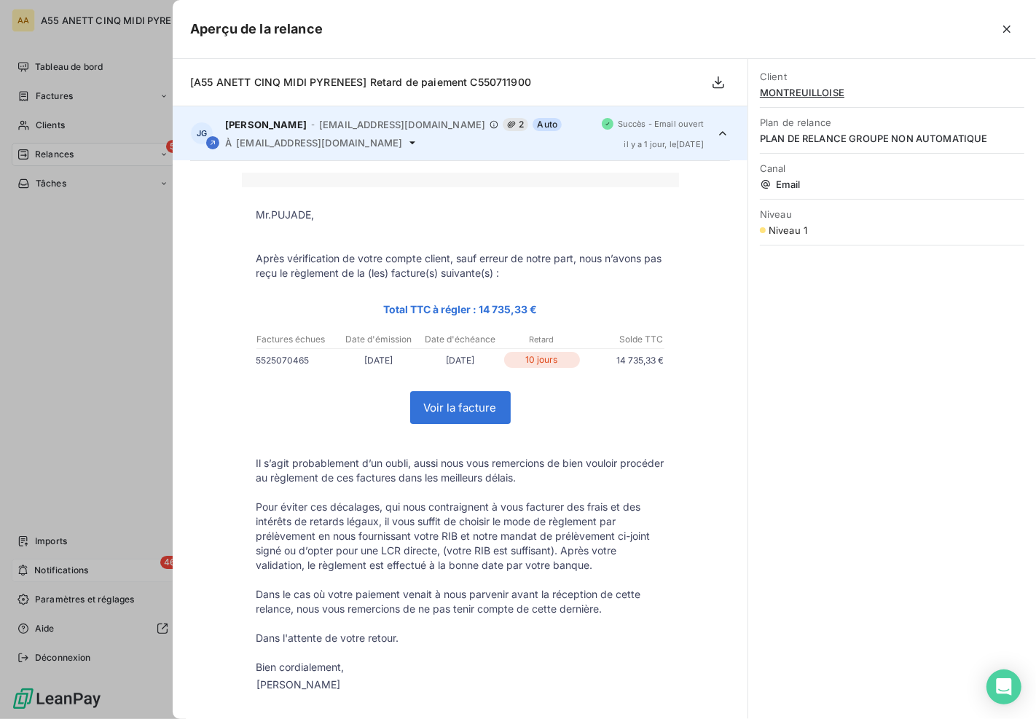
click at [321, 148] on span "[EMAIL_ADDRESS][DOMAIN_NAME]" at bounding box center [319, 143] width 166 height 12
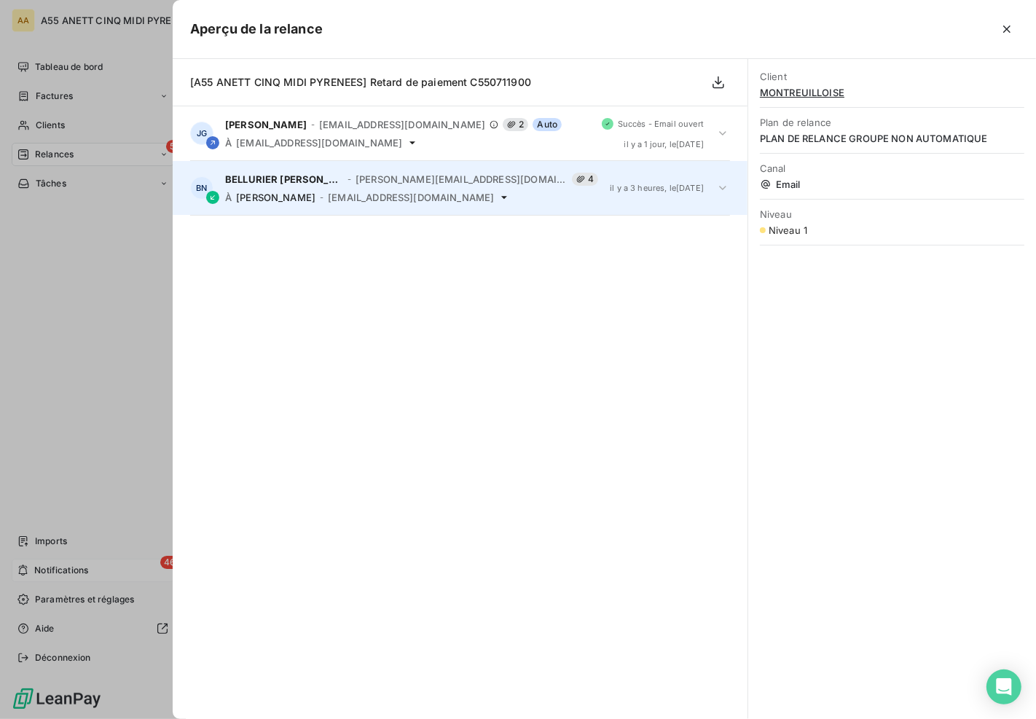
click at [329, 204] on div "BN BELLURIER Nicole - [EMAIL_ADDRESS][DOMAIN_NAME] 4 À [PERSON_NAME] - [PERSON_…" at bounding box center [460, 188] width 575 height 54
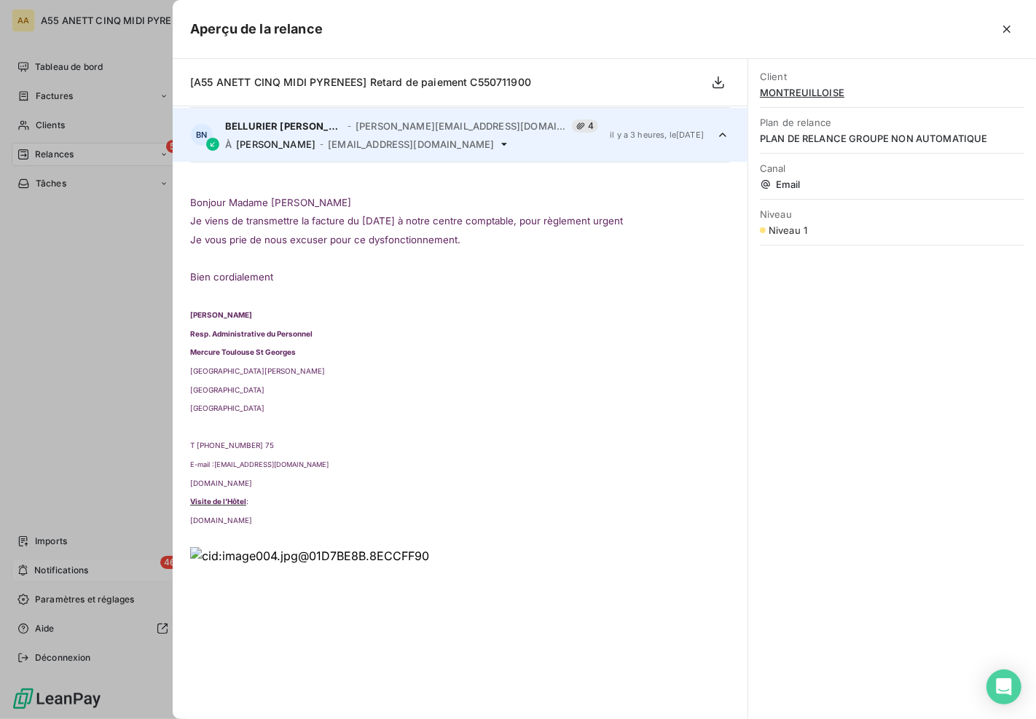
scroll to position [54, 0]
click at [1010, 24] on icon "button" at bounding box center [1007, 29] width 15 height 15
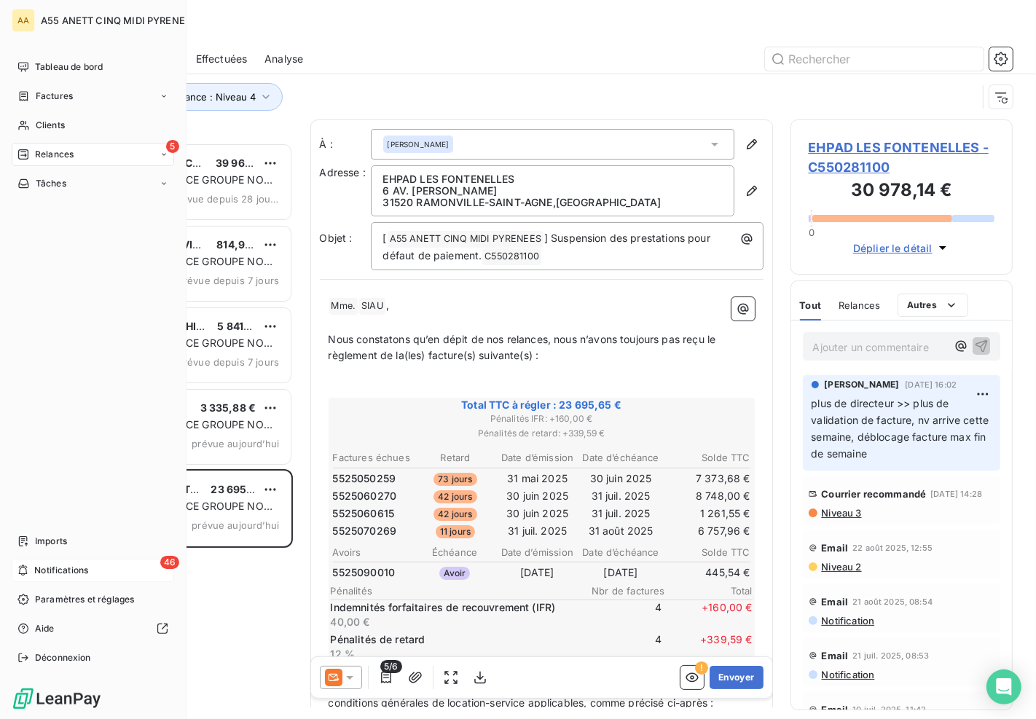
click at [95, 574] on div "46 Notifications" at bounding box center [93, 570] width 163 height 23
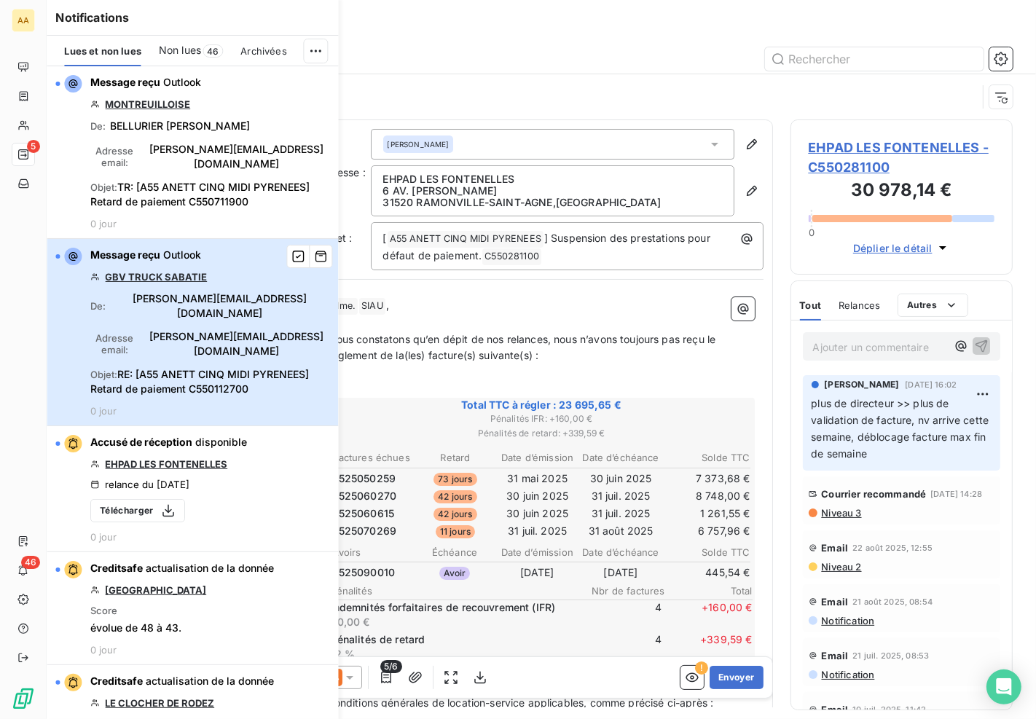
click at [121, 368] on span "RE: [A55 ANETT CINQ MIDI PYRENEES] Retard de paiement C550112700" at bounding box center [199, 381] width 219 height 27
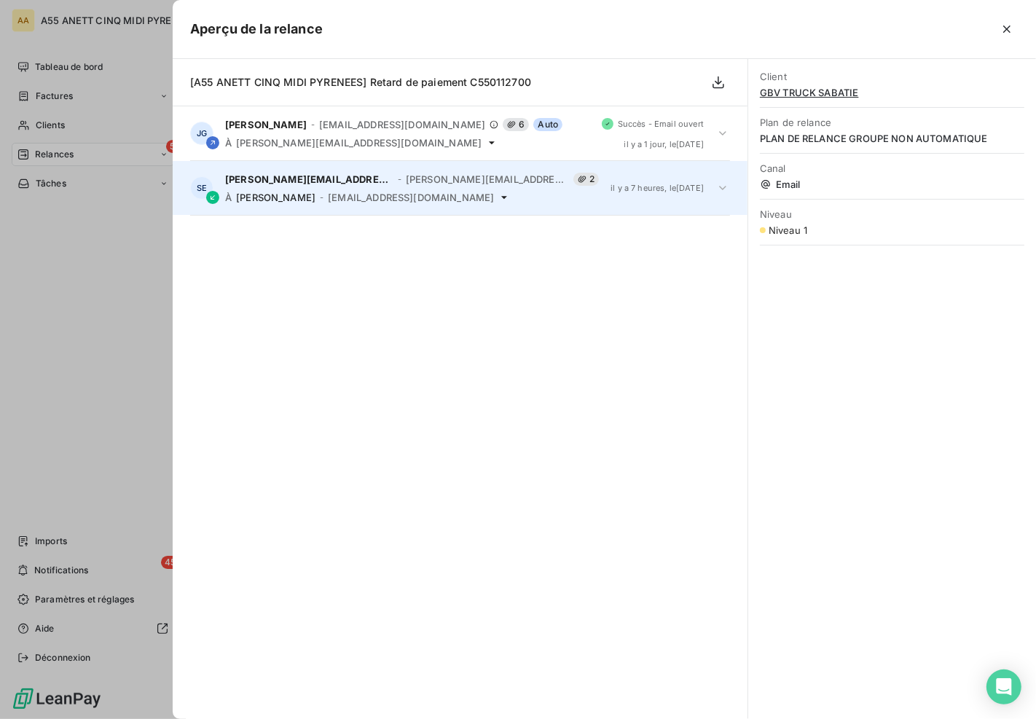
click at [289, 200] on span "[PERSON_NAME]" at bounding box center [275, 198] width 79 height 12
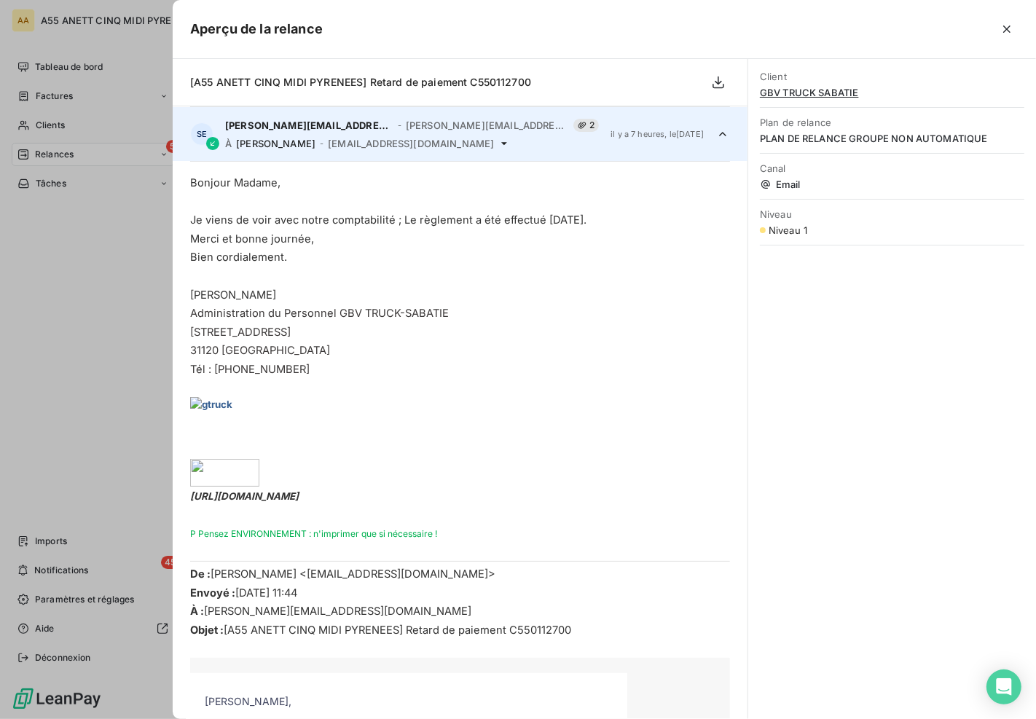
click at [812, 87] on span "GBV TRUCK SABATIE" at bounding box center [892, 93] width 265 height 12
click at [1009, 33] on icon "button" at bounding box center [1007, 29] width 15 height 15
